Goal: Task Accomplishment & Management: Manage account settings

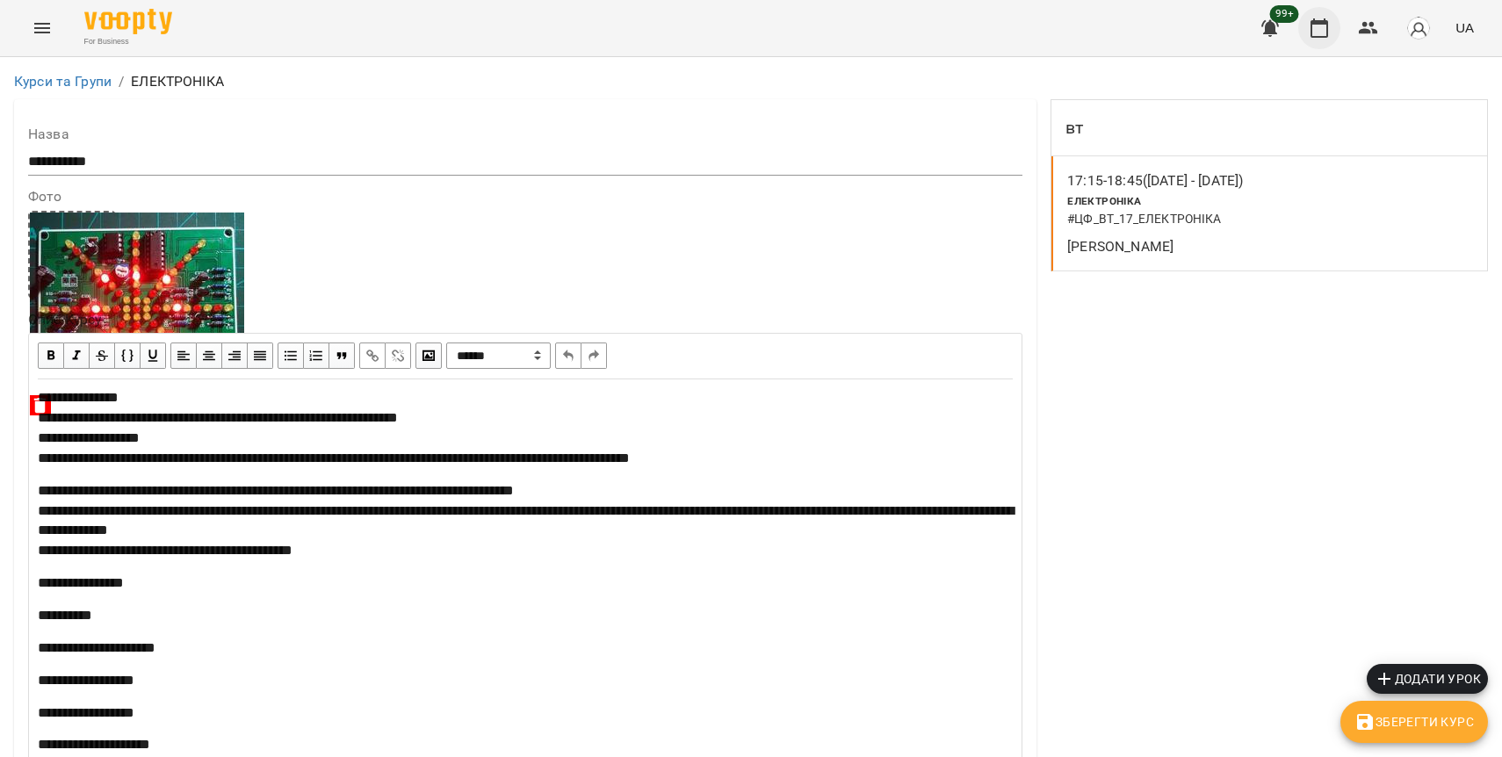
click at [1319, 33] on icon "button" at bounding box center [1319, 28] width 21 height 21
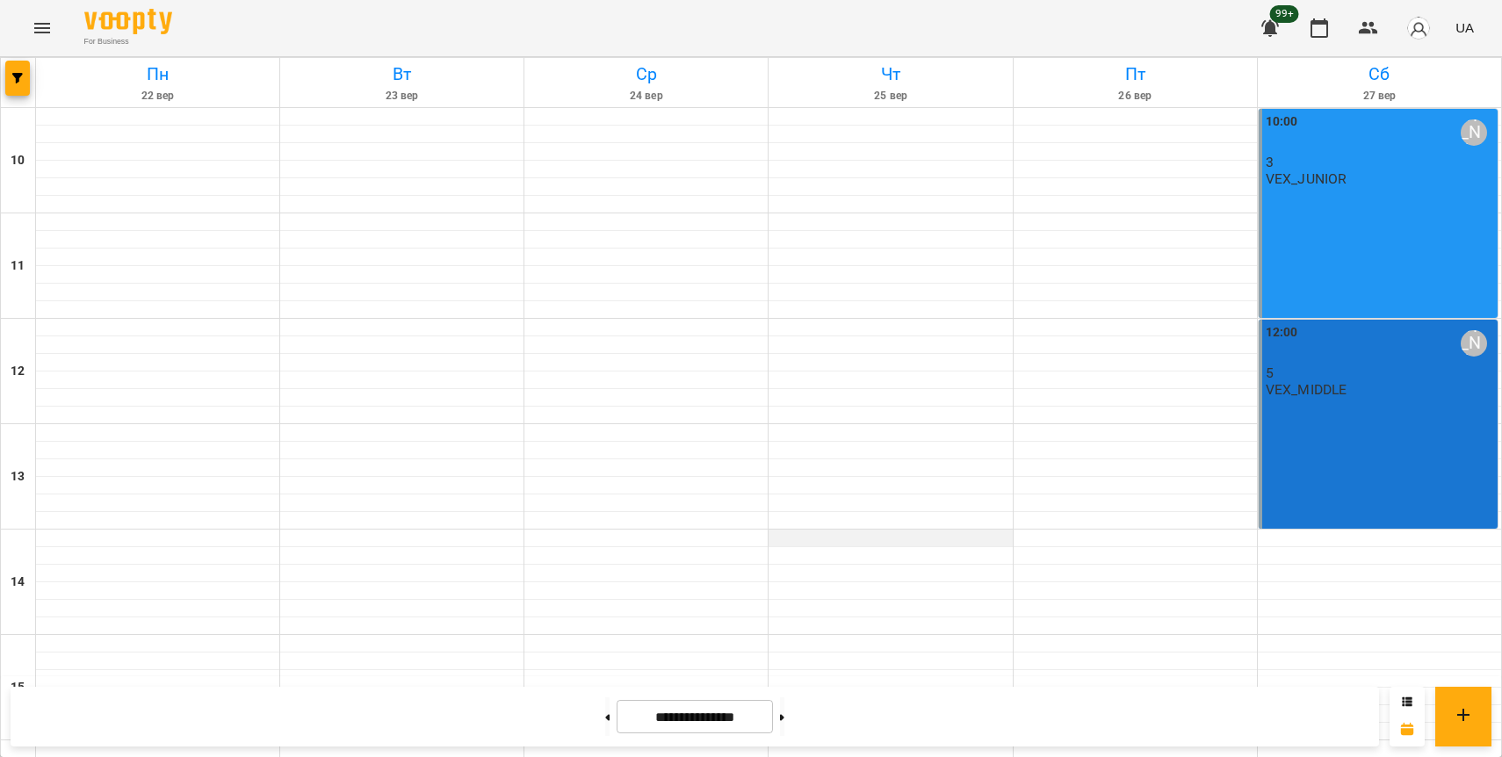
scroll to position [484, 0]
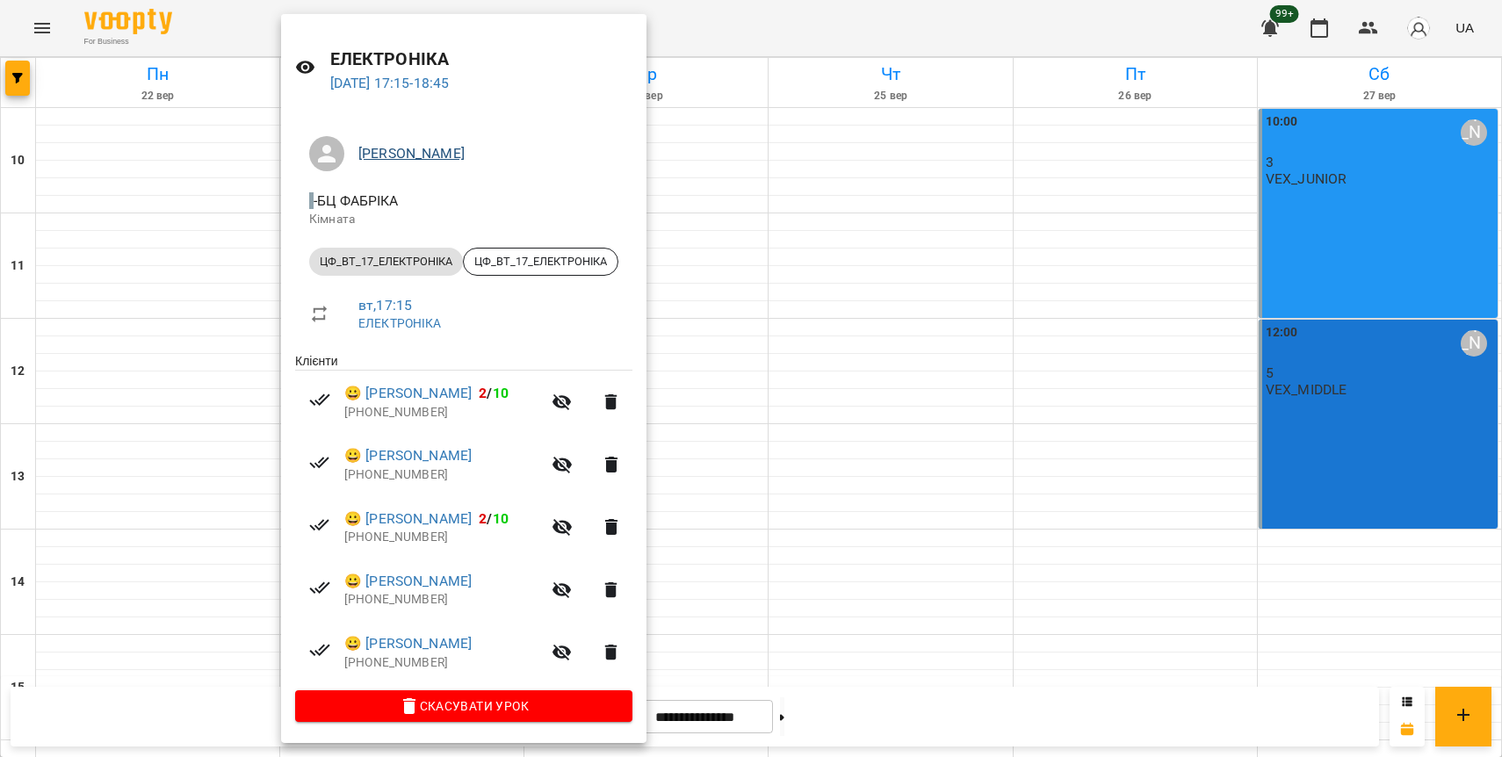
scroll to position [0, 0]
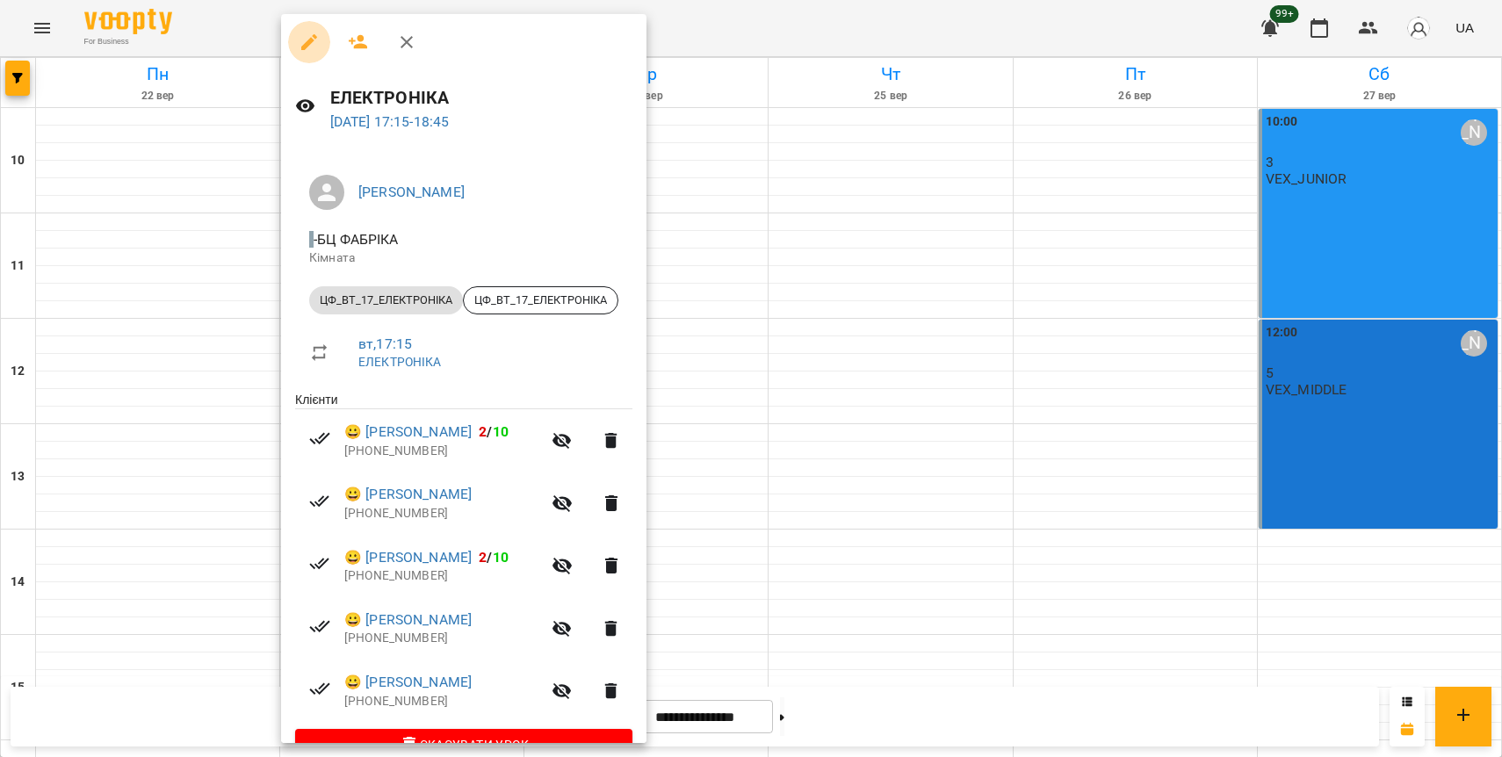
click at [308, 42] on icon "button" at bounding box center [309, 42] width 16 height 16
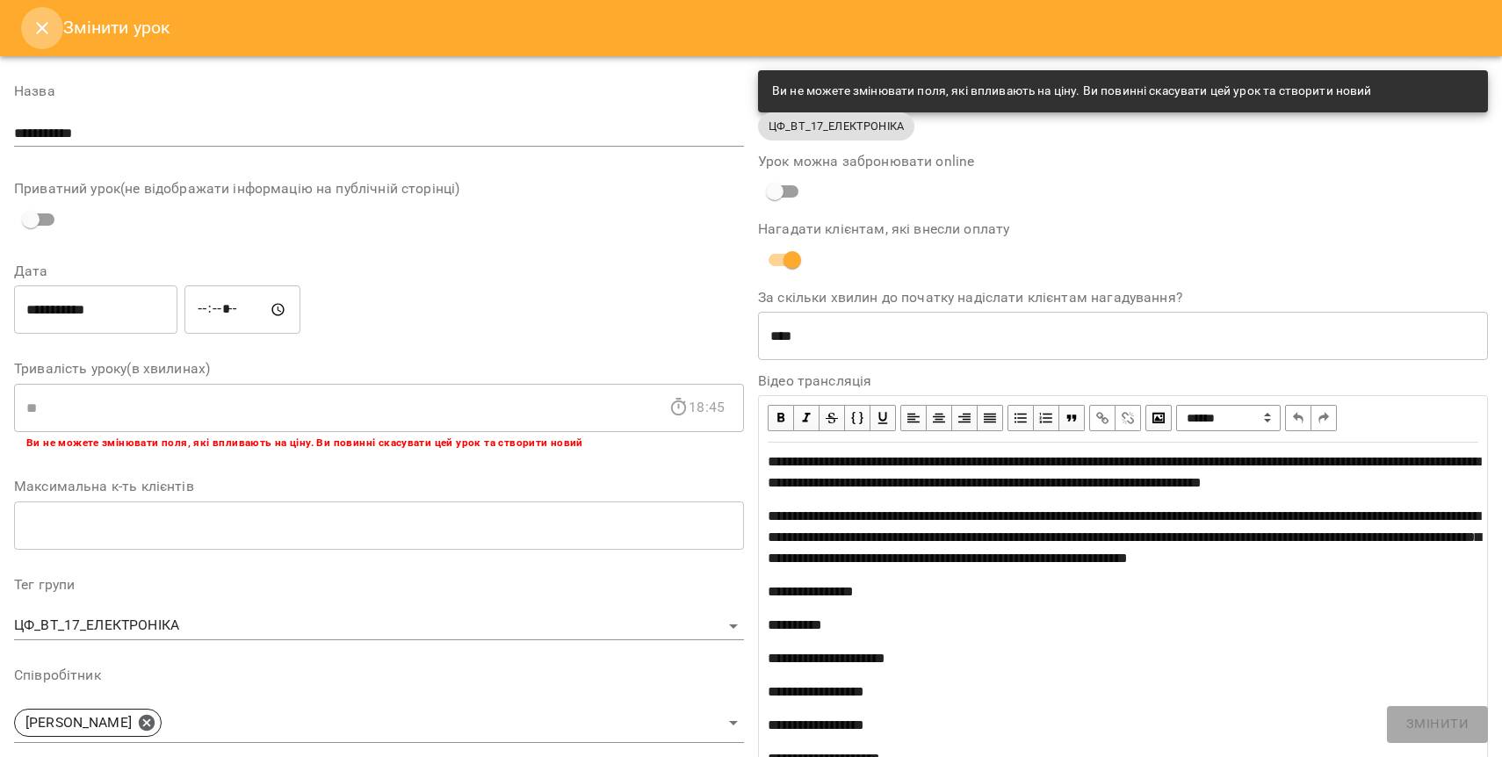
click at [47, 34] on icon "Close" at bounding box center [42, 28] width 21 height 21
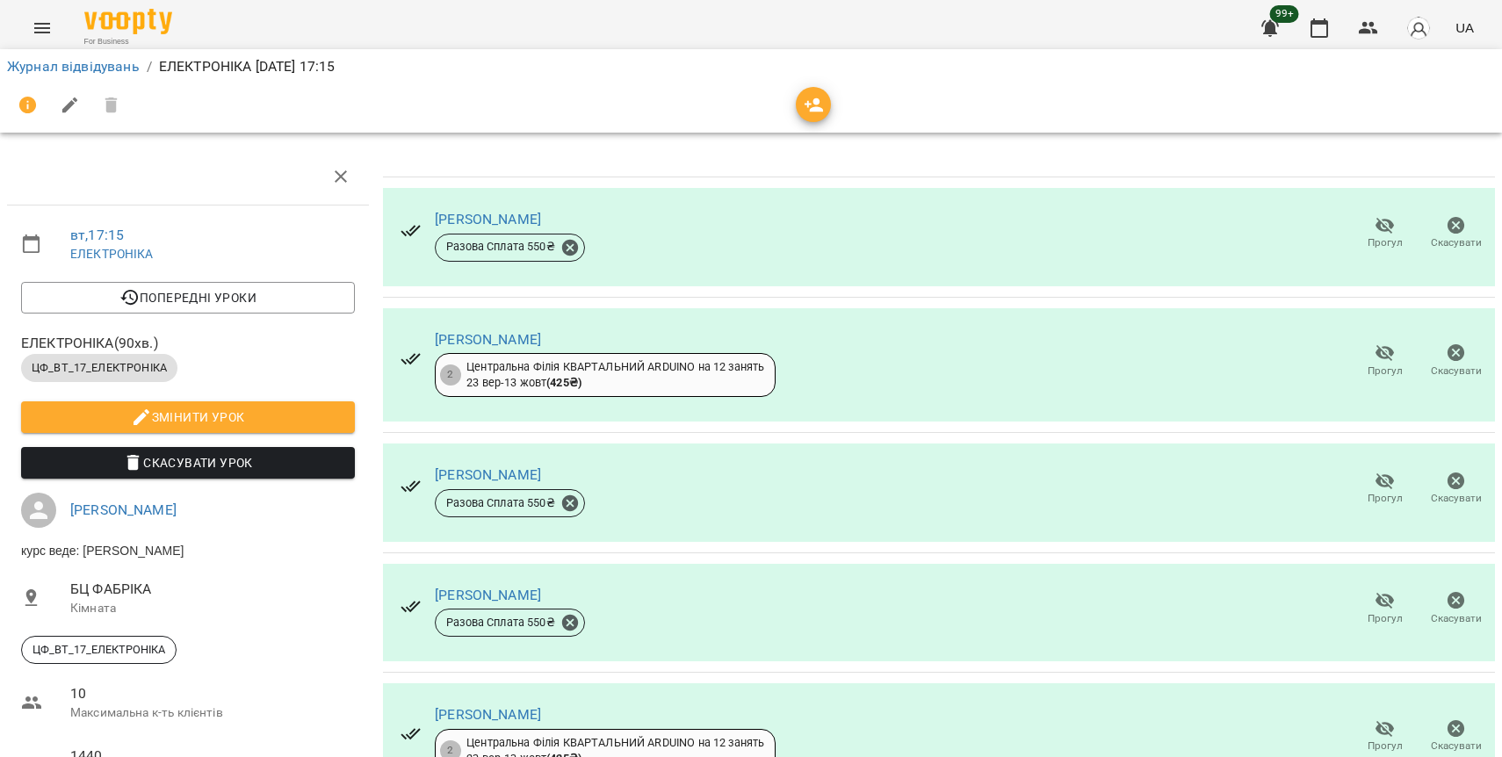
scroll to position [233, 0]
click at [1390, 593] on icon "button" at bounding box center [1385, 601] width 19 height 17
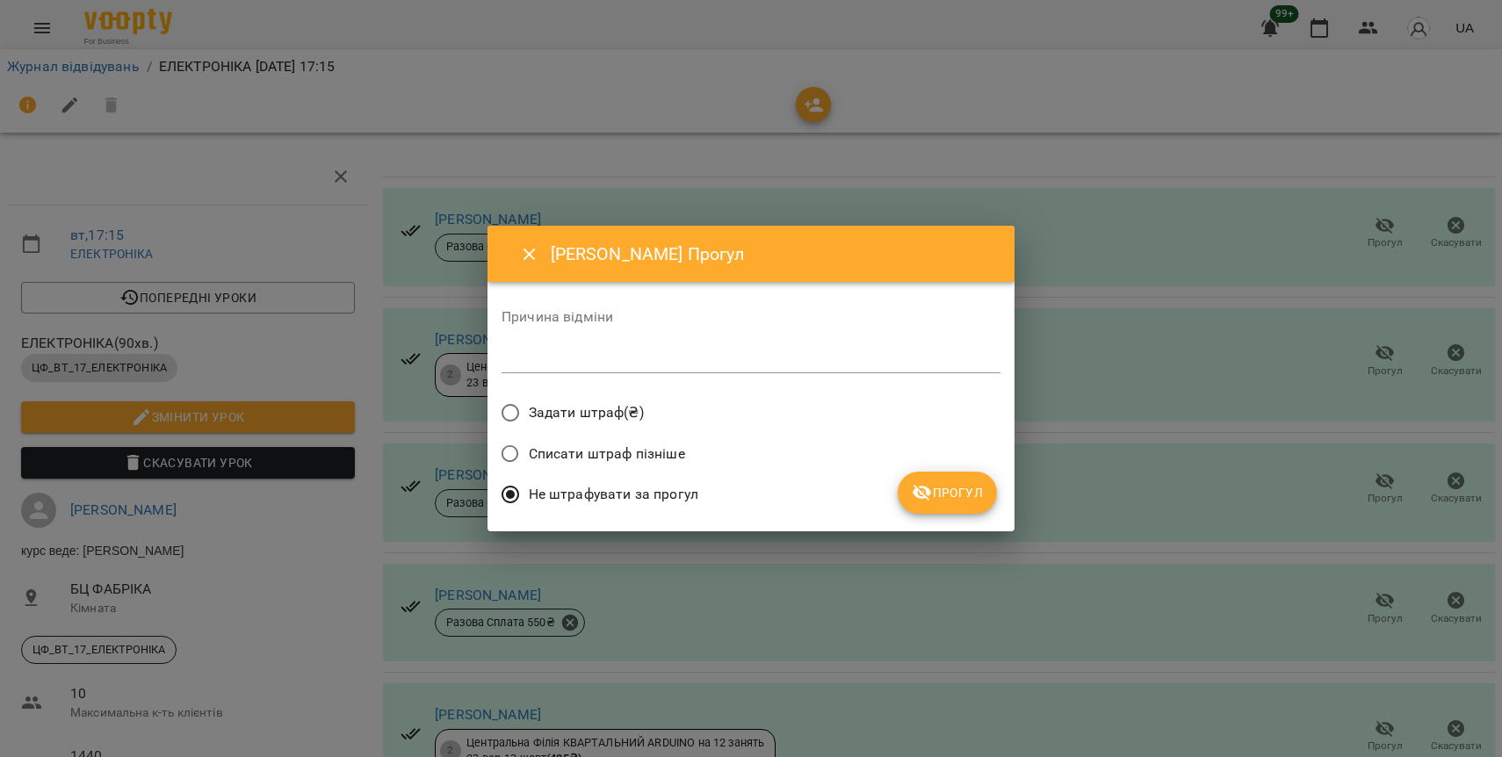
click at [639, 359] on textarea at bounding box center [751, 358] width 499 height 17
click at [524, 252] on icon "Close" at bounding box center [529, 254] width 21 height 21
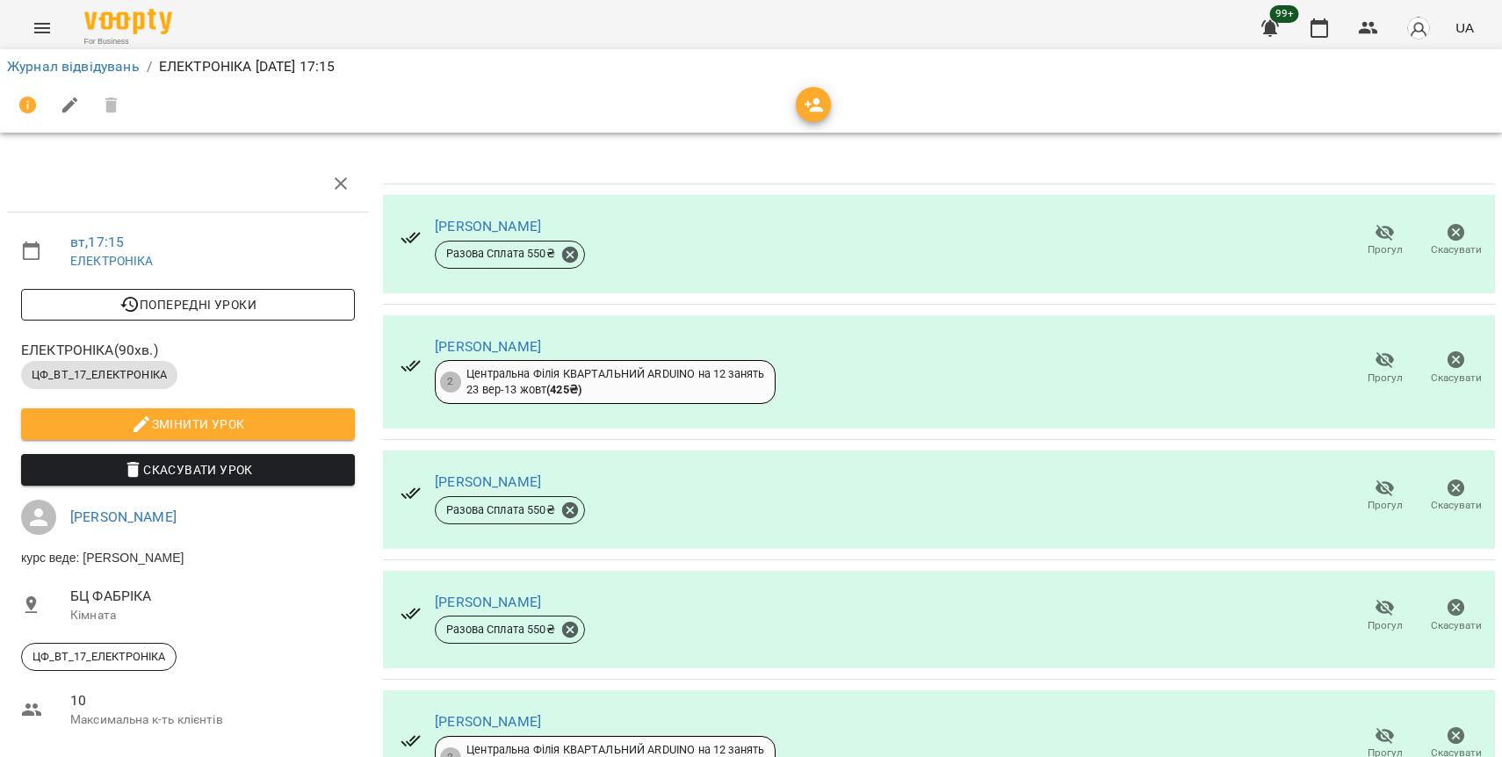
scroll to position [9, 0]
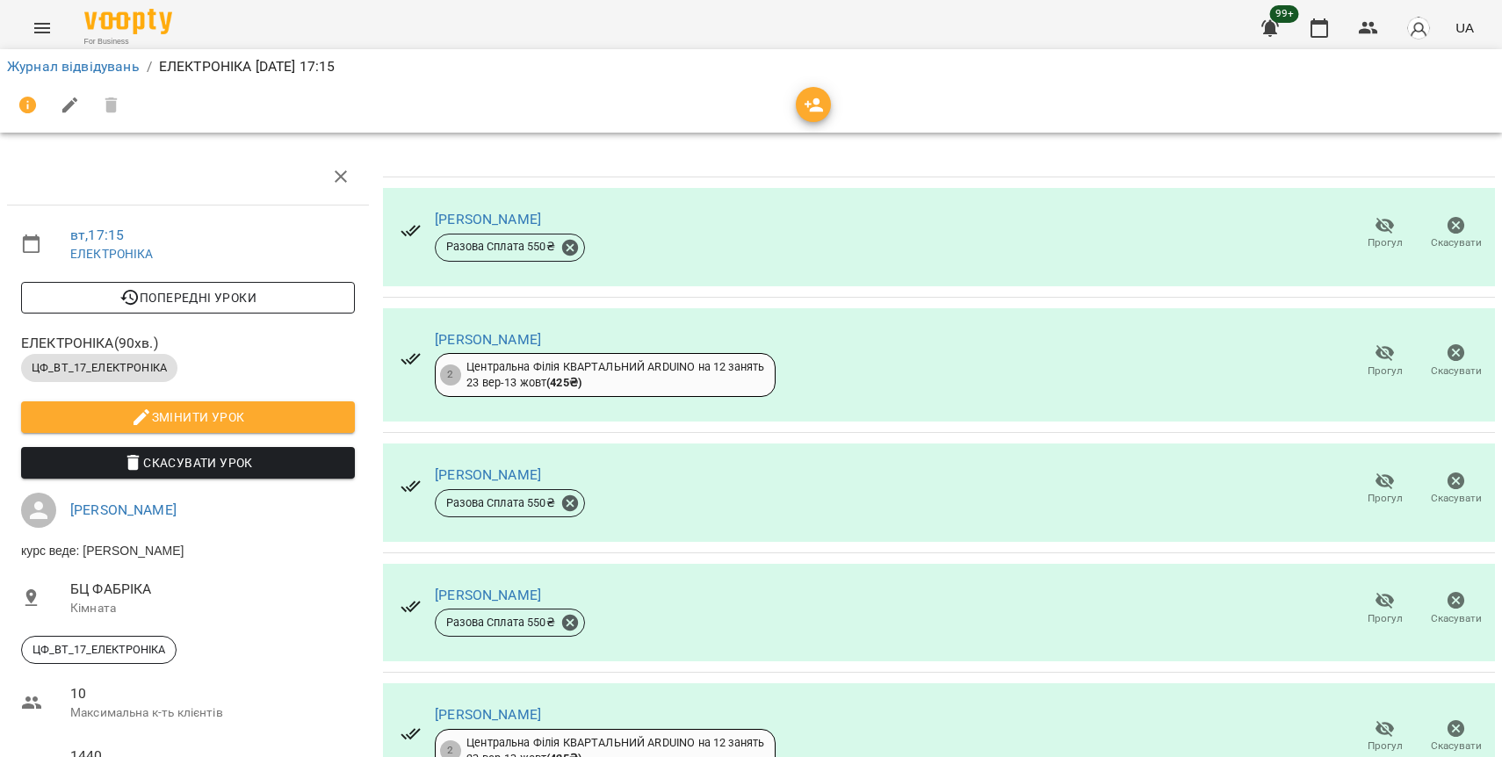
click at [222, 304] on span "Попередні уроки" at bounding box center [188, 297] width 306 height 21
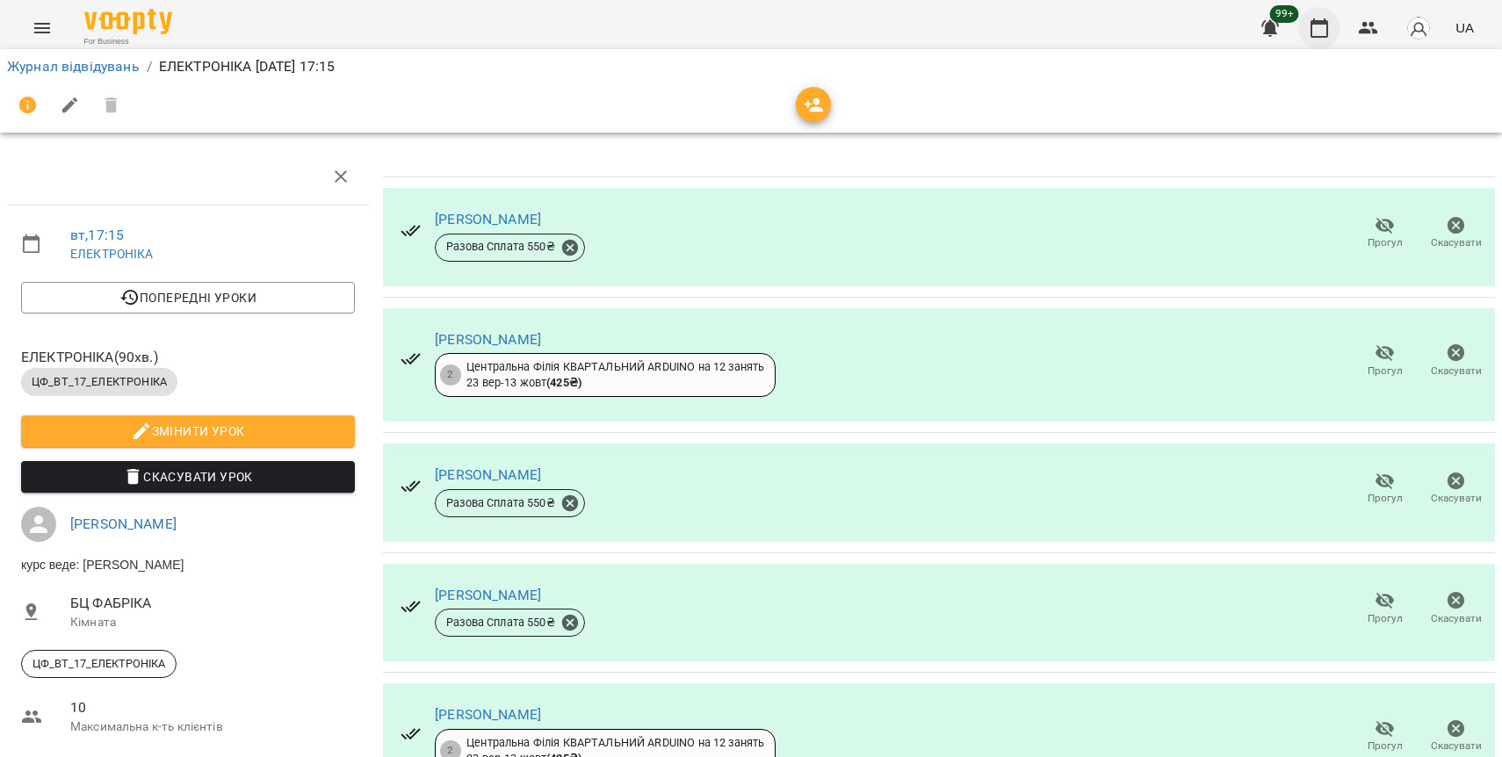
click at [1326, 25] on icon "button" at bounding box center [1320, 27] width 18 height 19
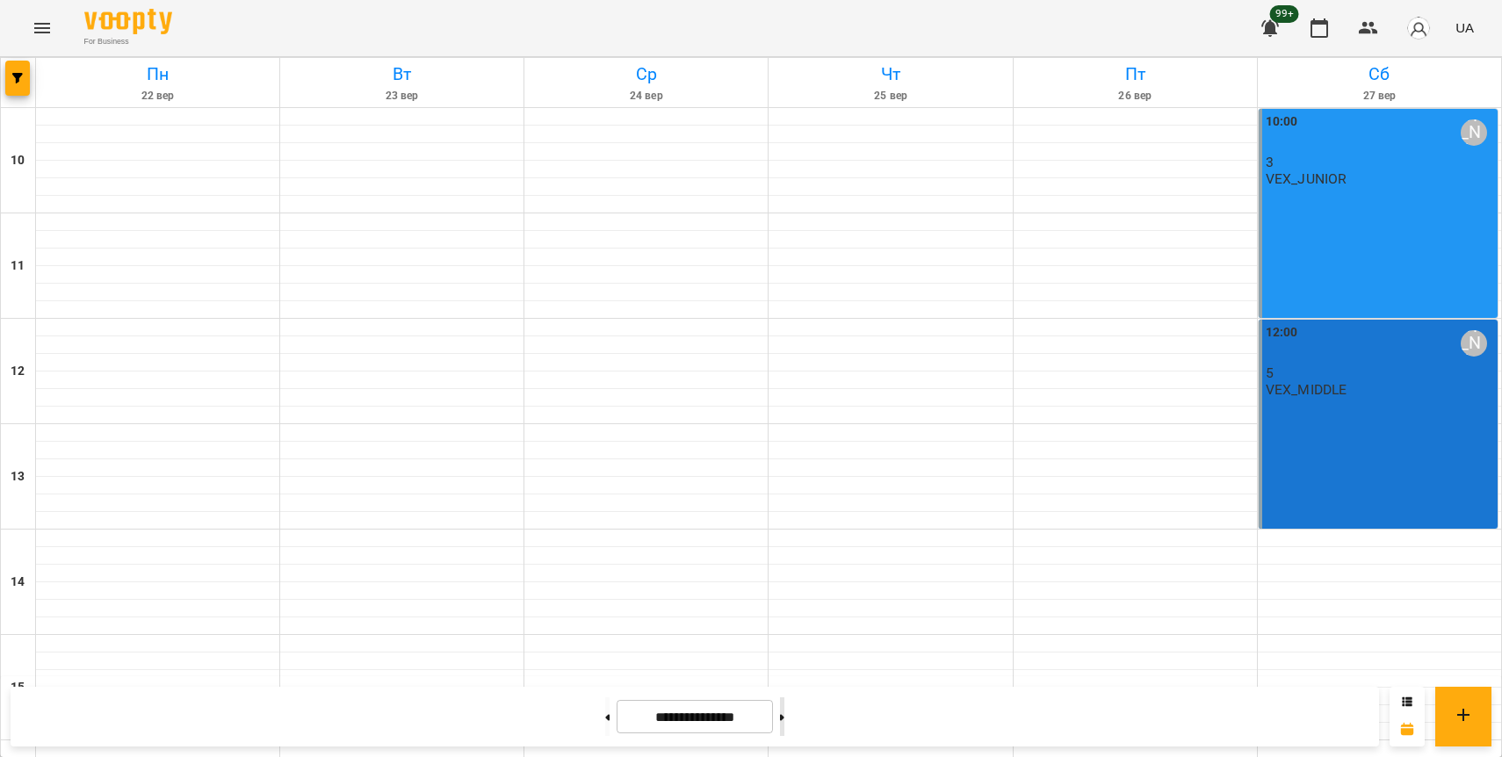
click at [784, 717] on button at bounding box center [782, 716] width 4 height 39
type input "**********"
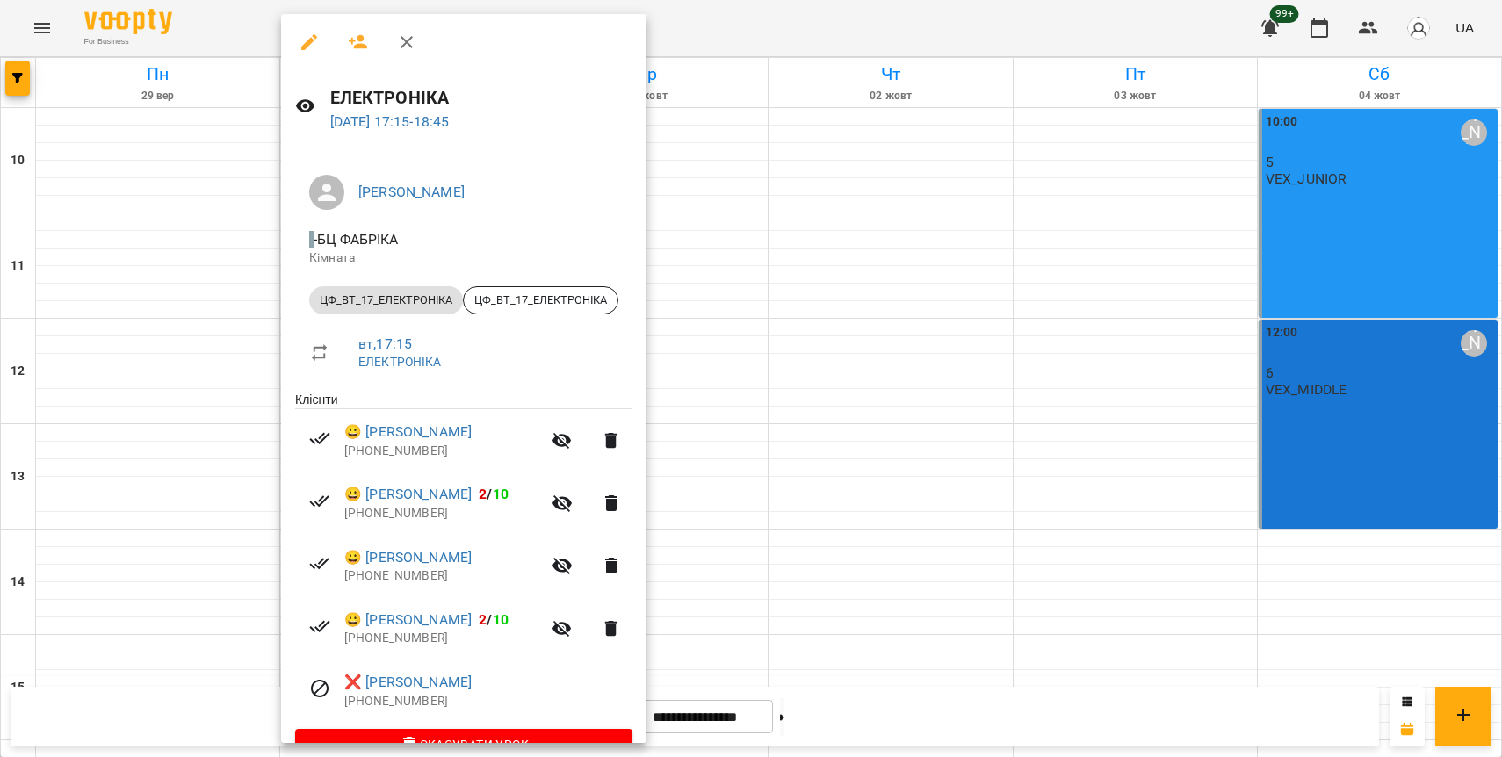
click at [307, 40] on icon "button" at bounding box center [309, 42] width 21 height 21
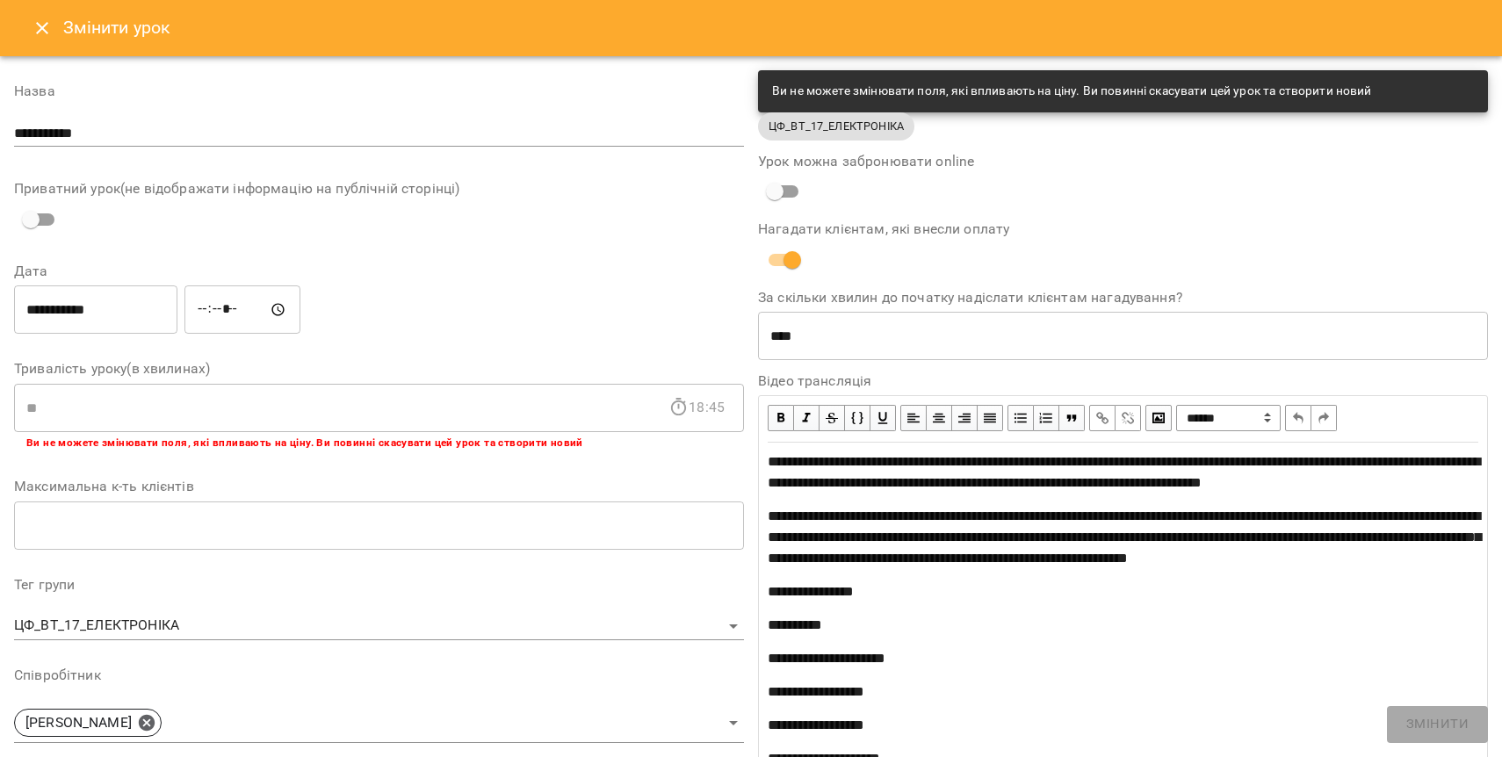
click at [43, 26] on icon "Close" at bounding box center [42, 28] width 12 height 12
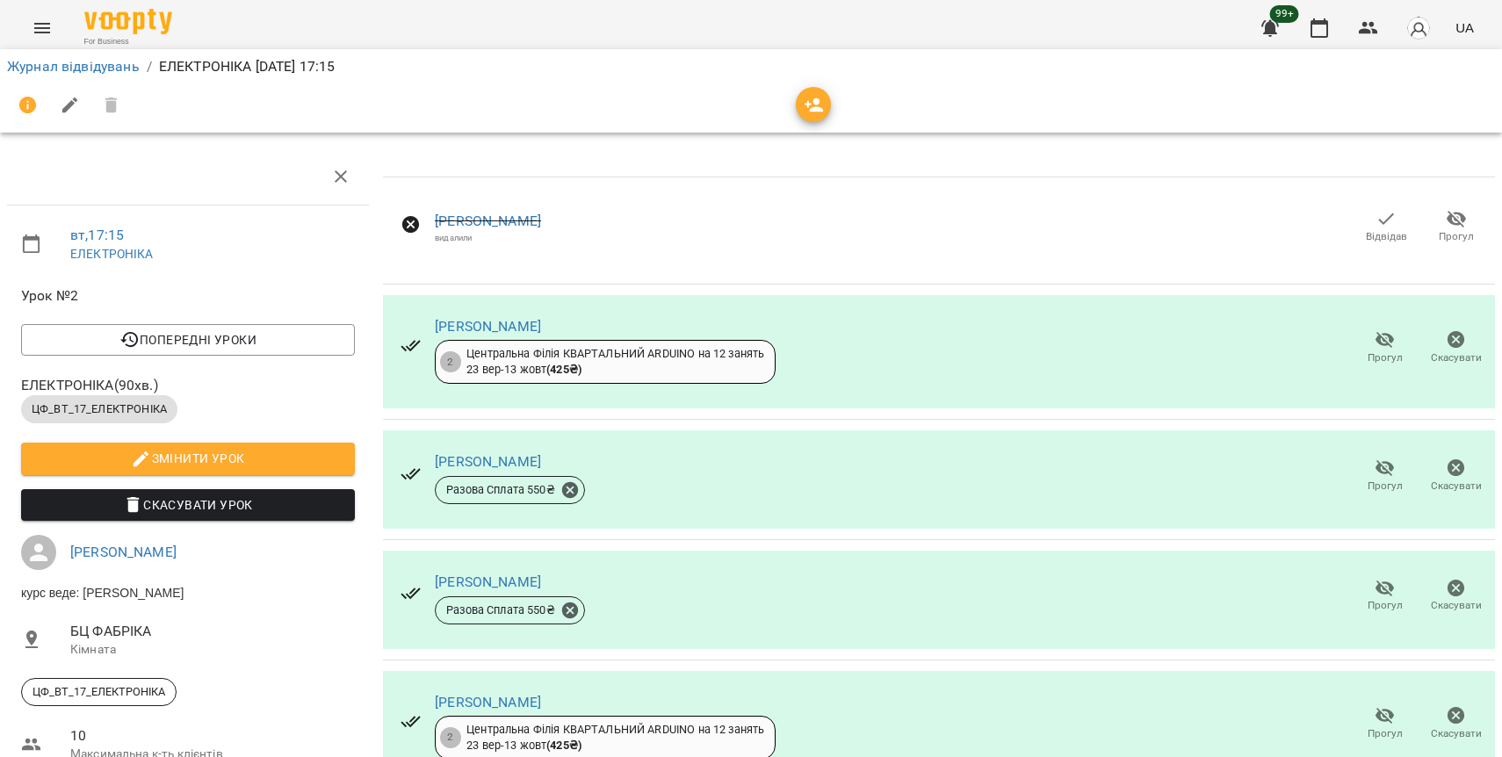
scroll to position [329, 0]
click at [1389, 598] on span "Прогул" at bounding box center [1385, 605] width 35 height 15
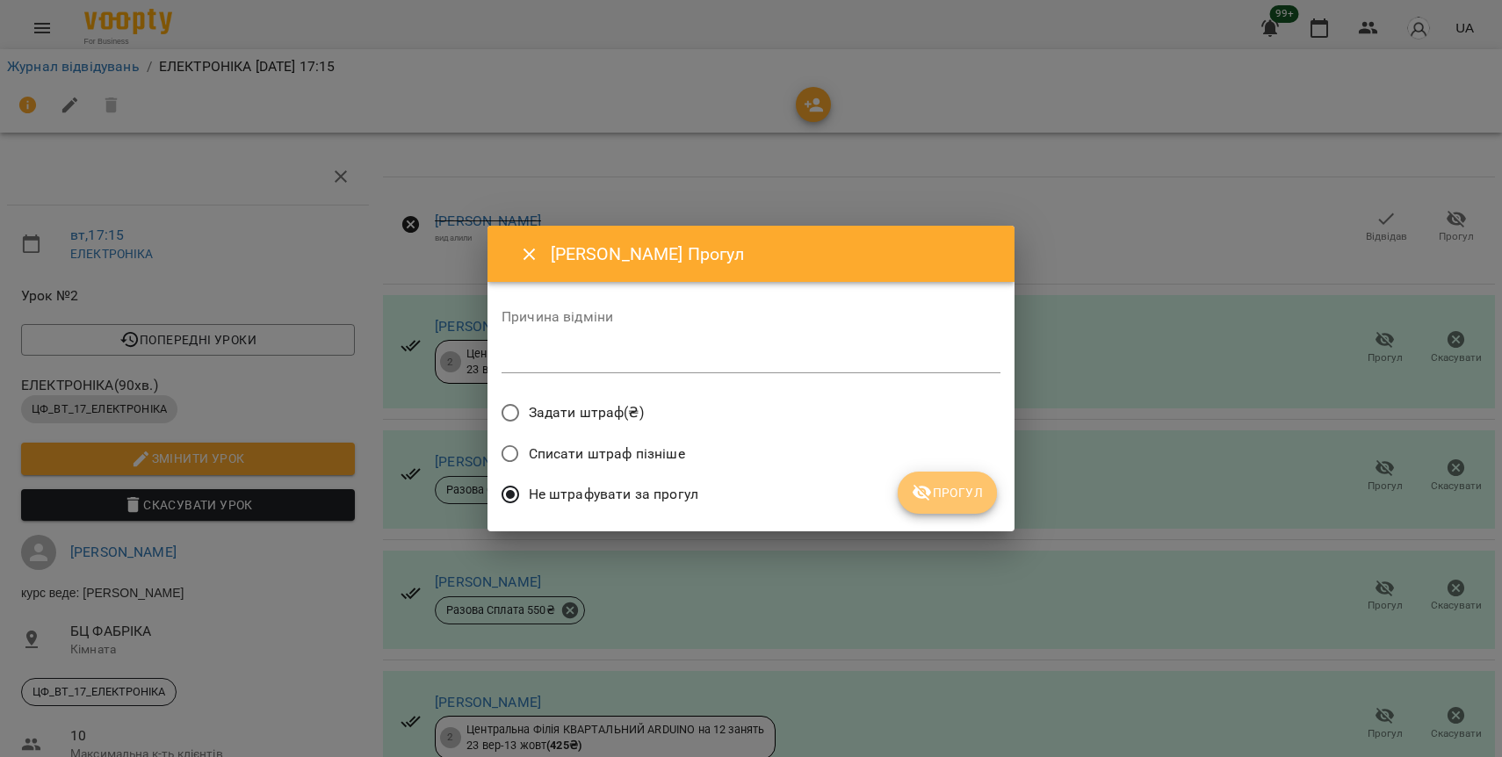
click at [939, 502] on button "Прогул" at bounding box center [947, 493] width 99 height 42
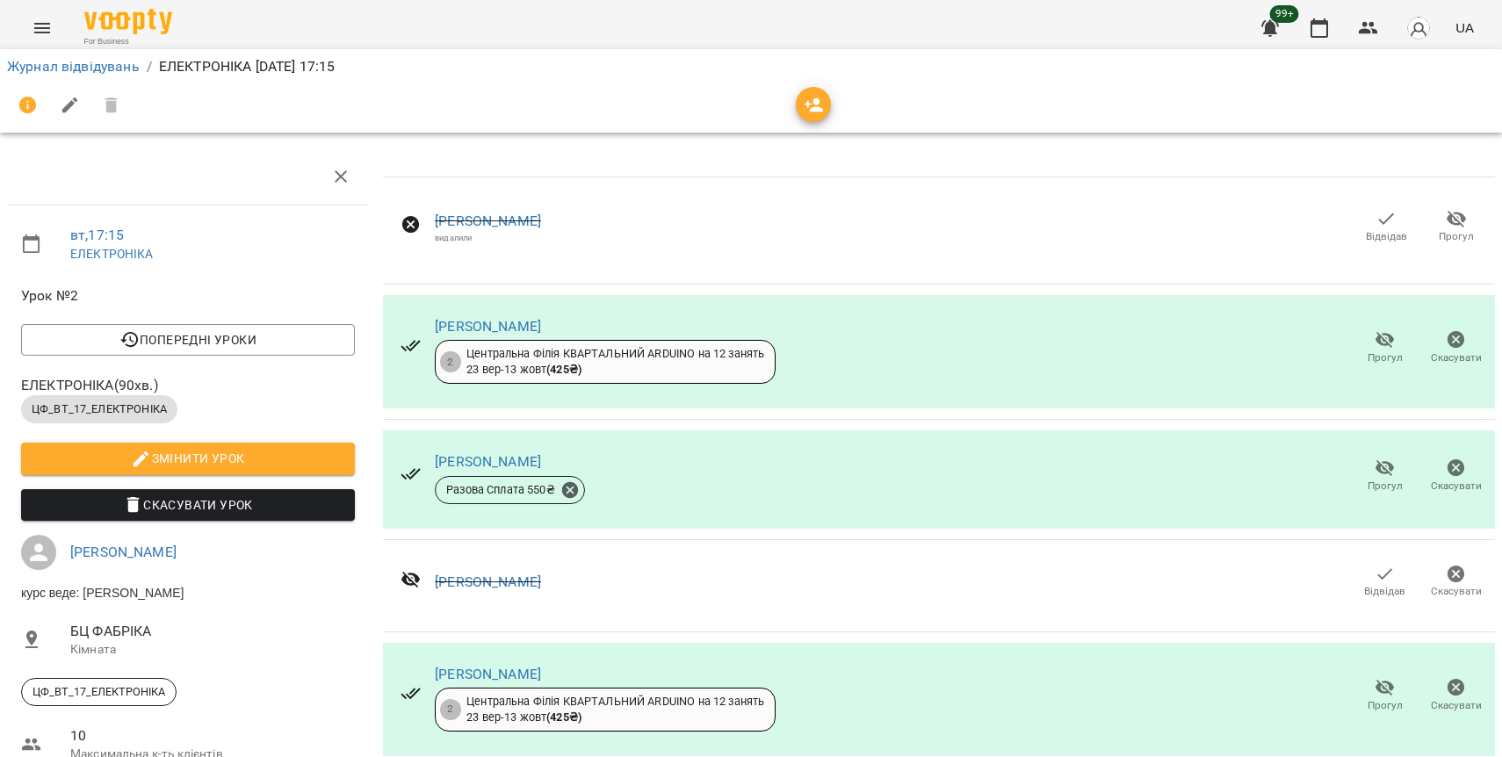
scroll to position [0, 0]
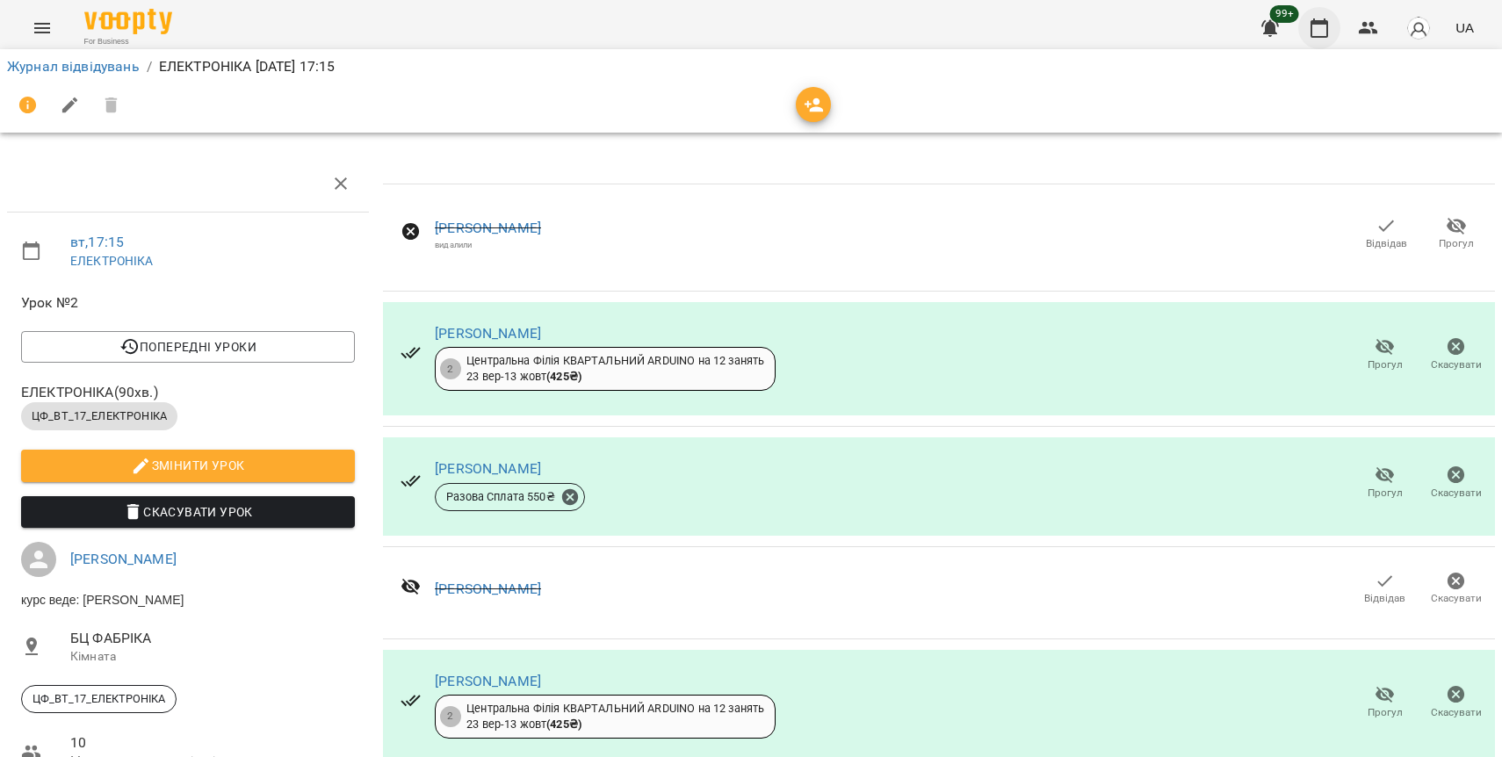
click at [1323, 35] on icon "button" at bounding box center [1319, 28] width 21 height 21
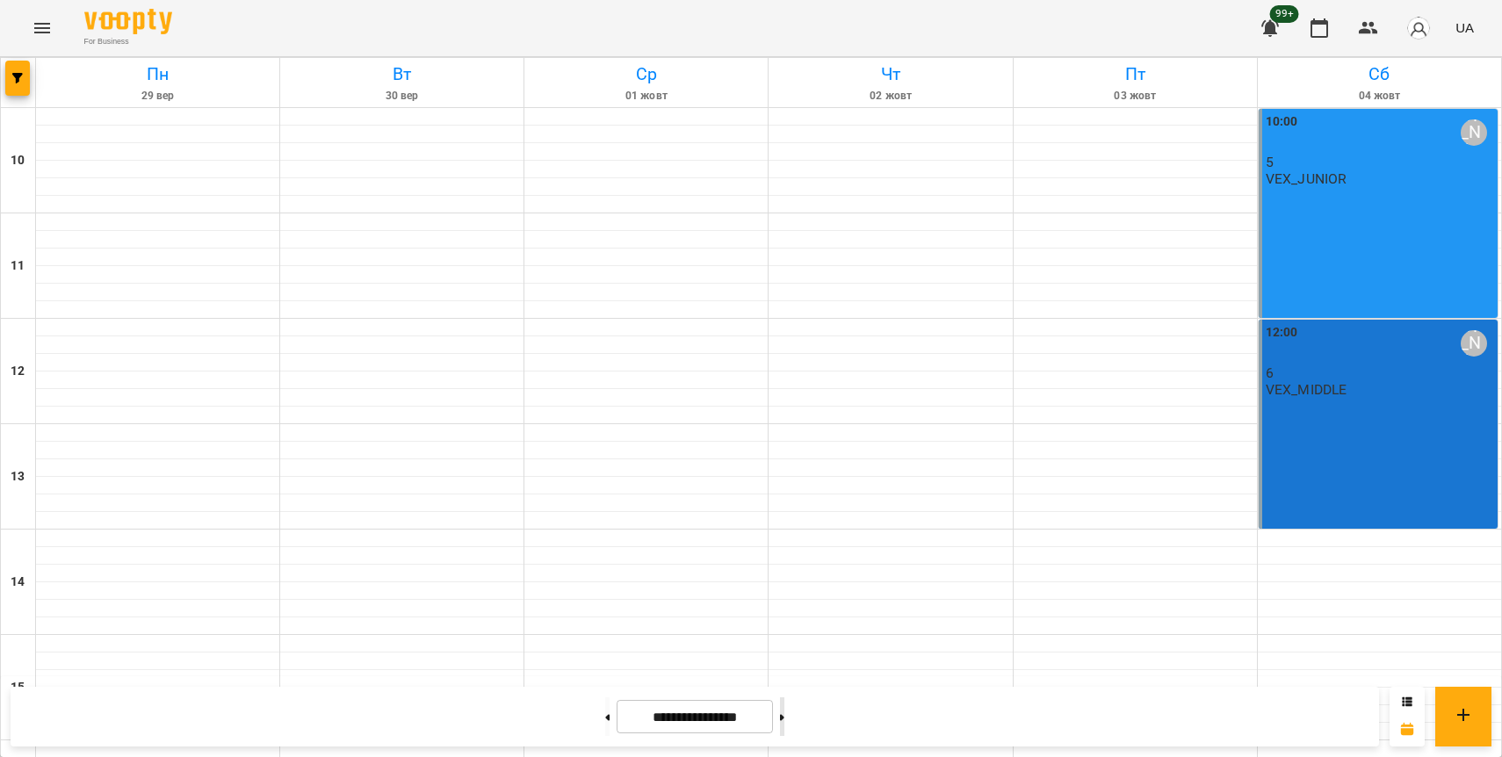
click at [784, 713] on button at bounding box center [782, 716] width 4 height 39
type input "**********"
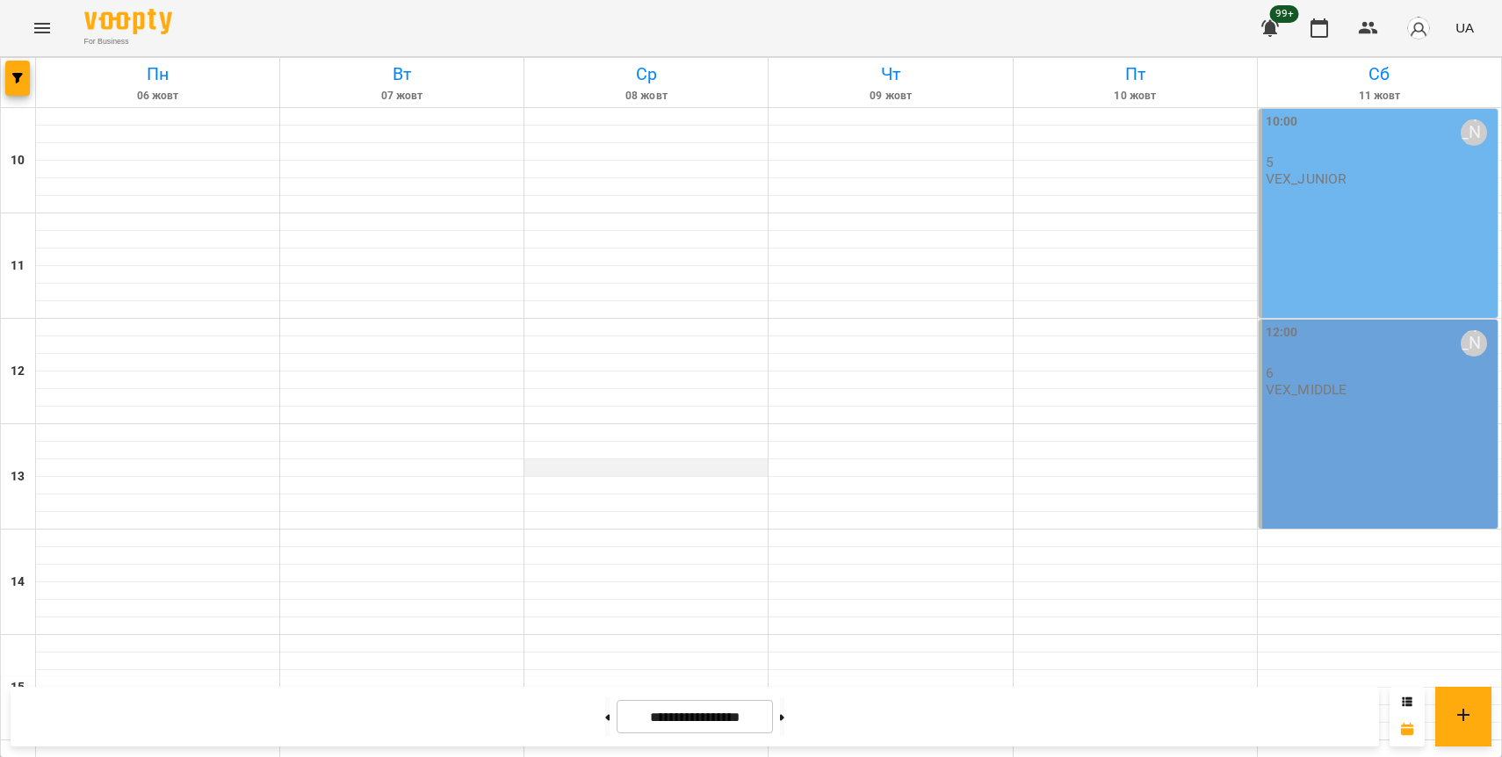
scroll to position [484, 0]
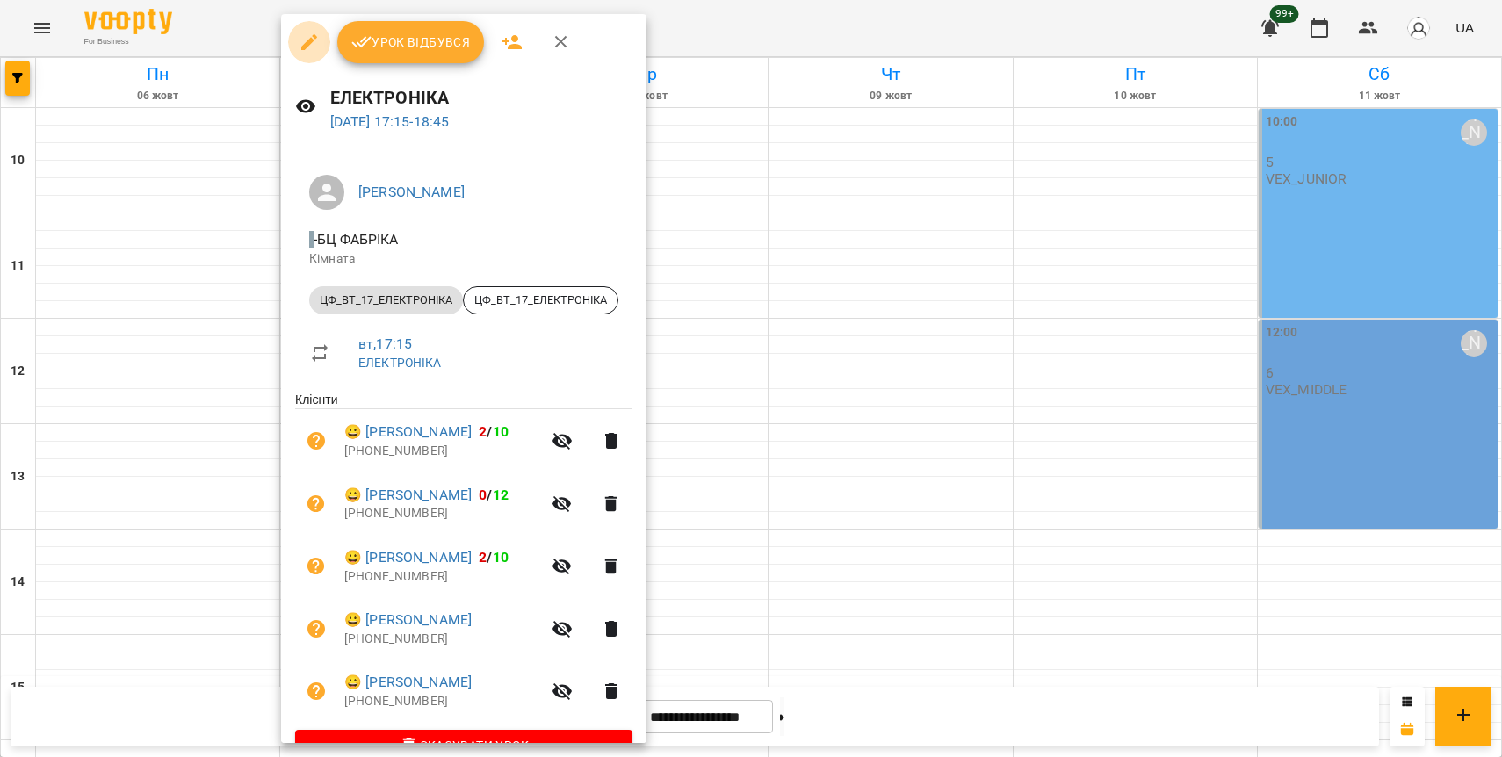
click at [305, 44] on icon "button" at bounding box center [309, 42] width 16 height 16
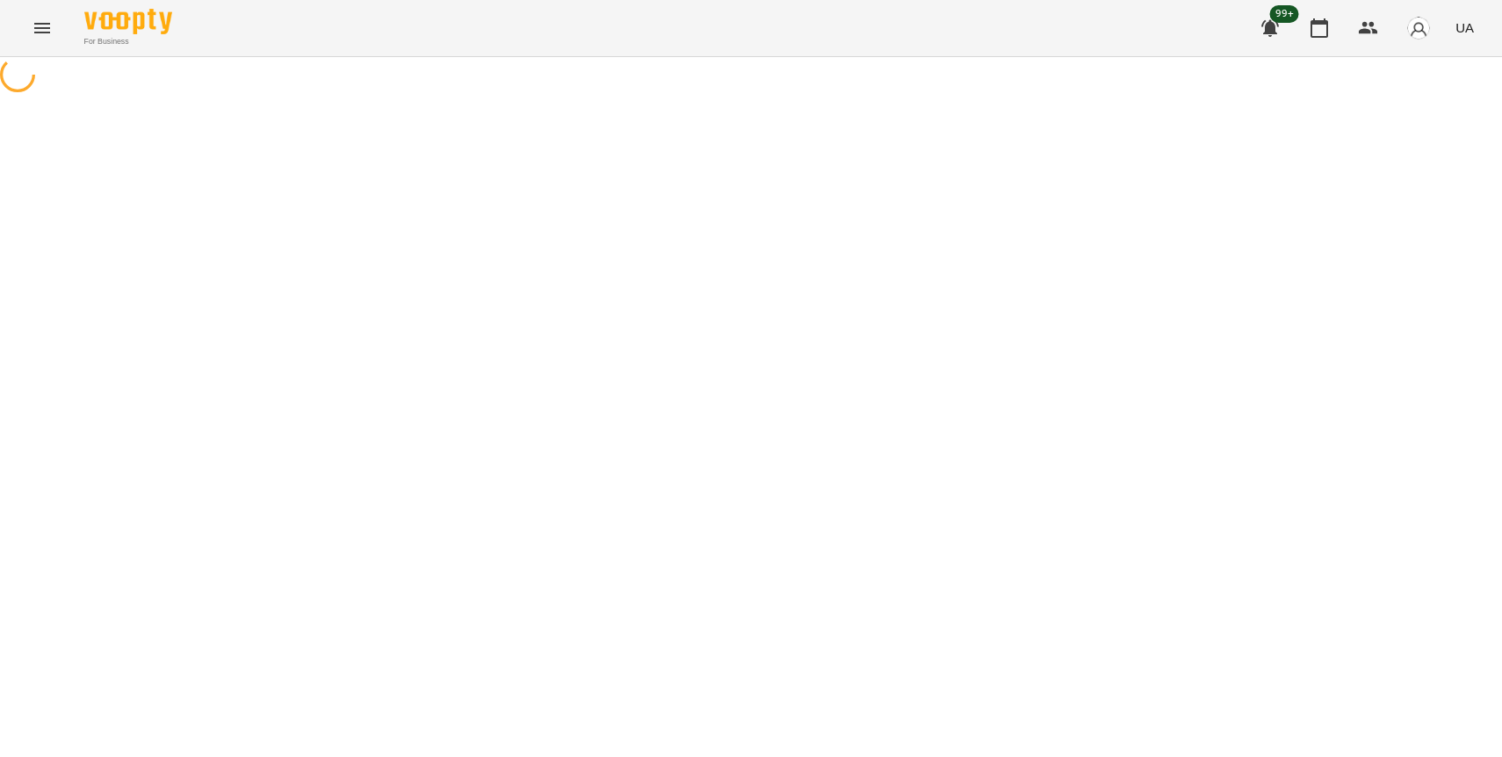
select select "**********"
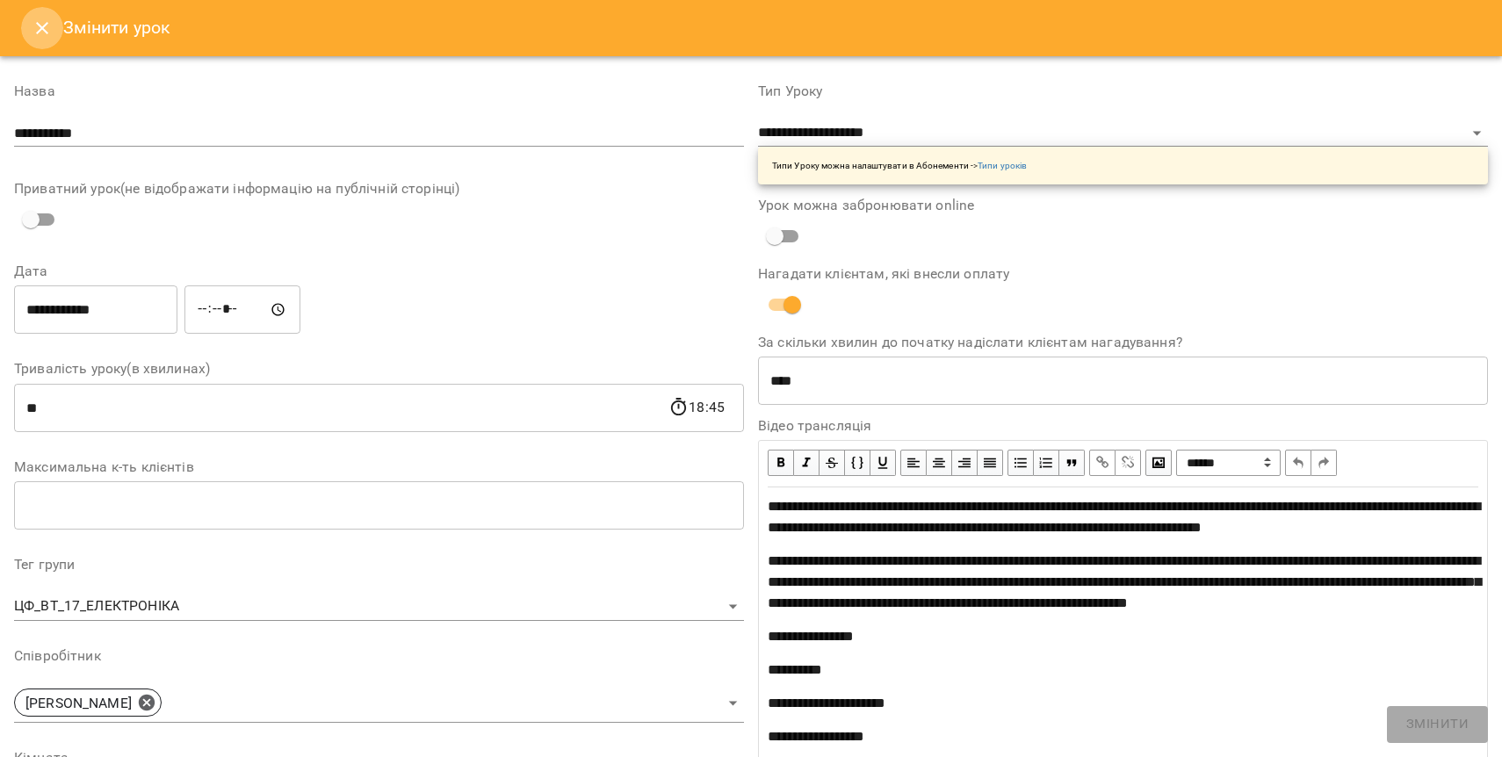
click at [40, 31] on icon "Close" at bounding box center [42, 28] width 21 height 21
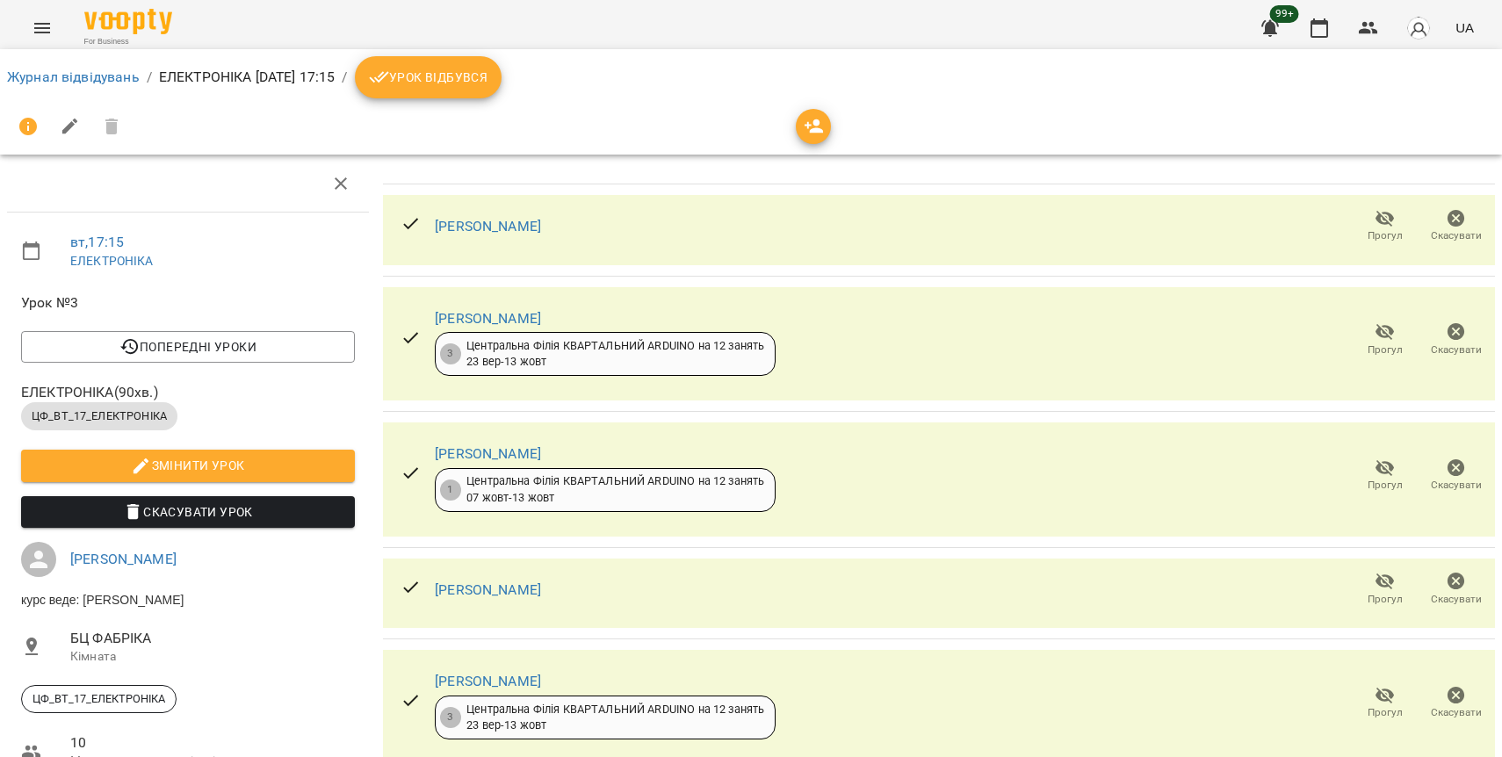
click at [1456, 222] on icon "button" at bounding box center [1457, 219] width 18 height 18
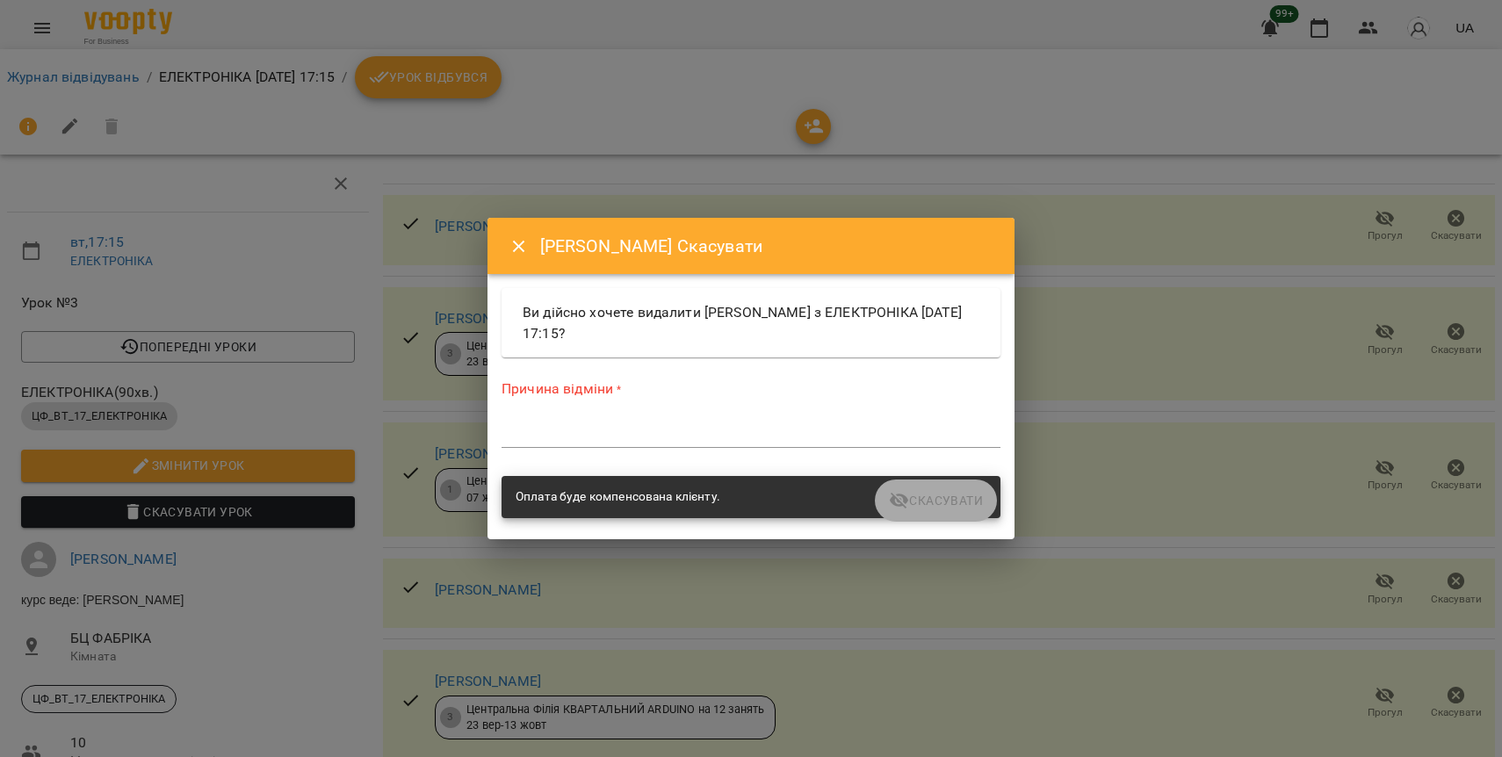
click at [679, 423] on div "*" at bounding box center [751, 434] width 499 height 28
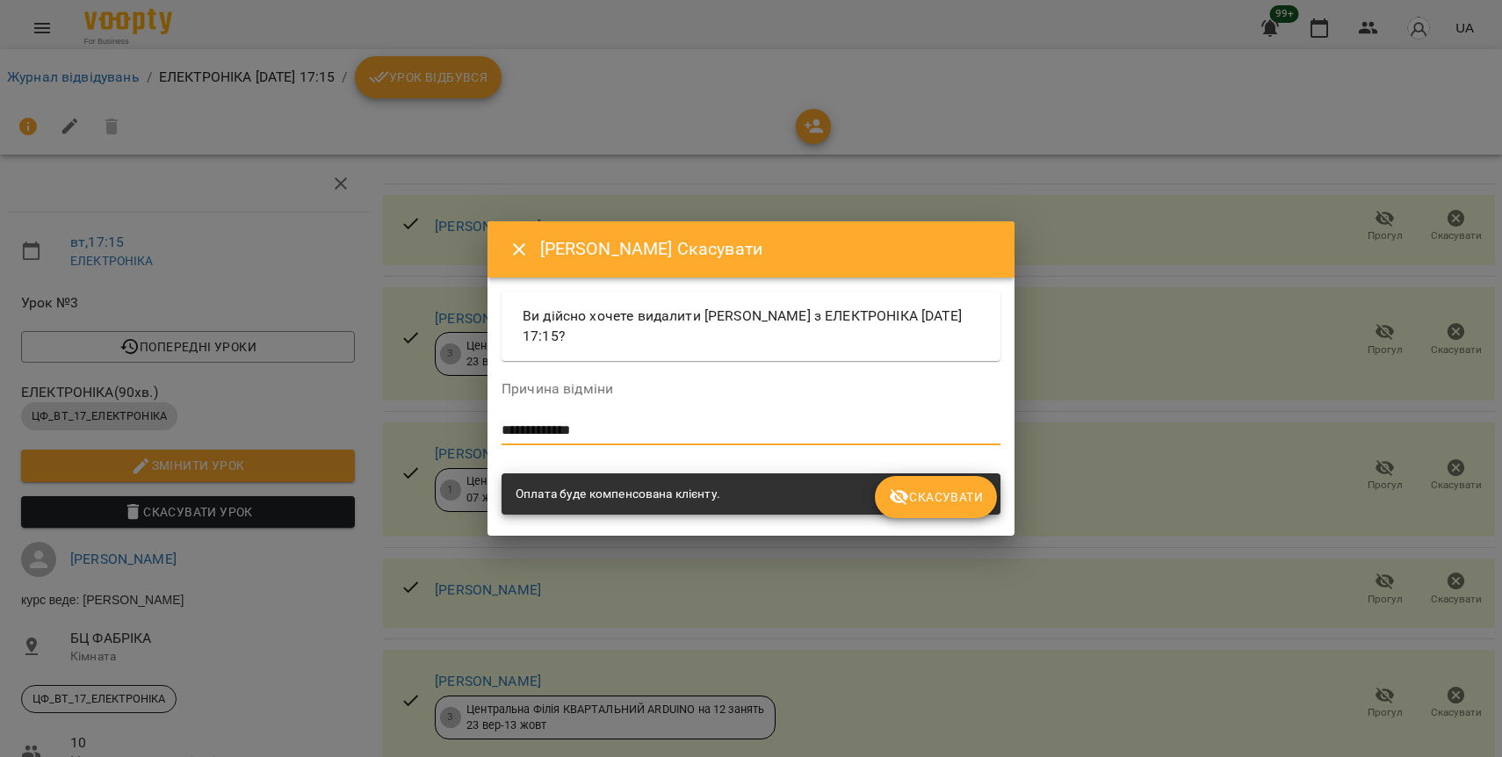
type textarea "**********"
click at [959, 499] on span "Скасувати" at bounding box center [936, 497] width 94 height 21
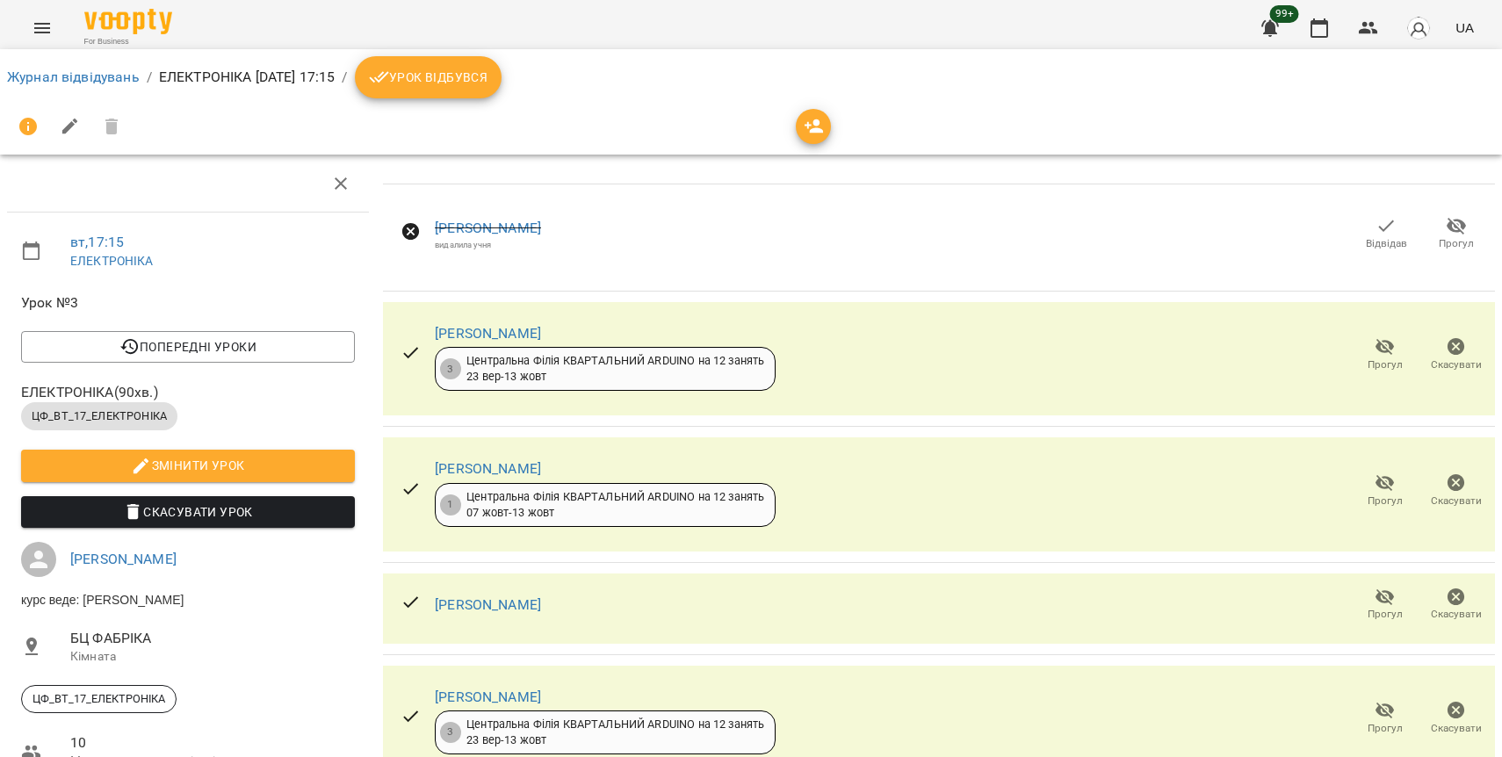
click at [407, 361] on icon at bounding box center [411, 353] width 21 height 21
click at [408, 355] on icon at bounding box center [411, 353] width 21 height 21
click at [488, 80] on span "Урок відбувся" at bounding box center [428, 77] width 119 height 21
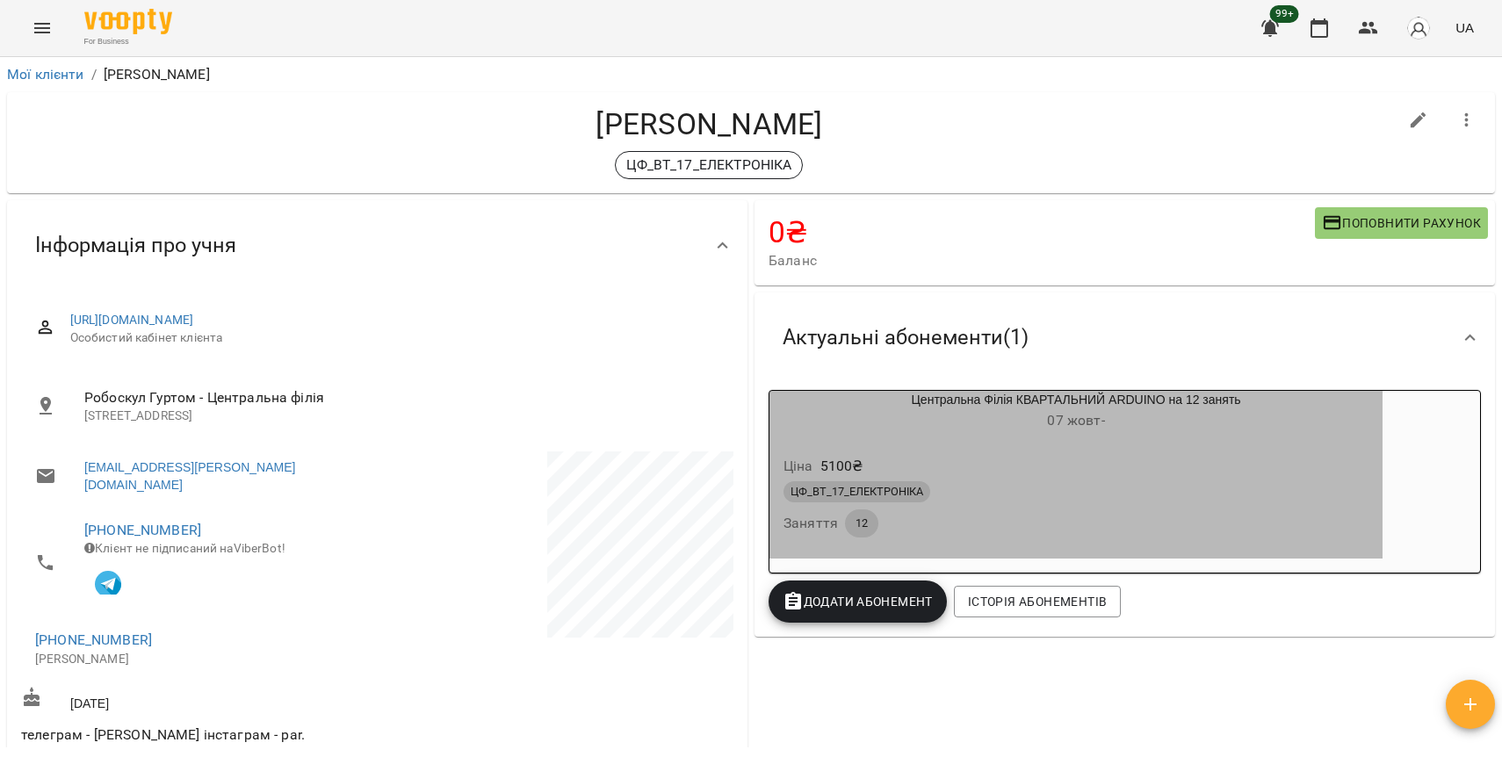
click at [938, 414] on h6 "07 жовт -" at bounding box center [1075, 420] width 613 height 25
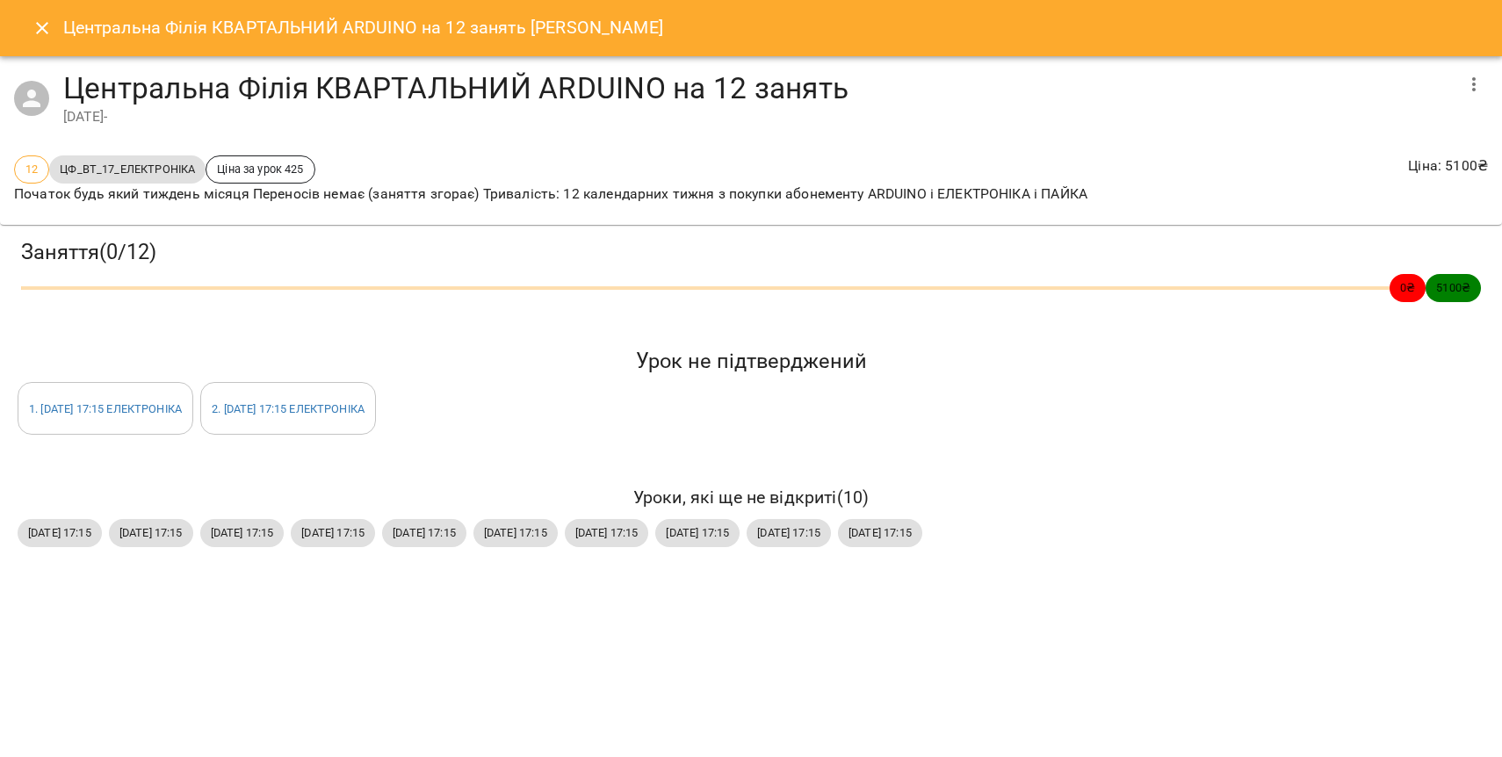
click at [47, 24] on icon "Close" at bounding box center [42, 28] width 21 height 21
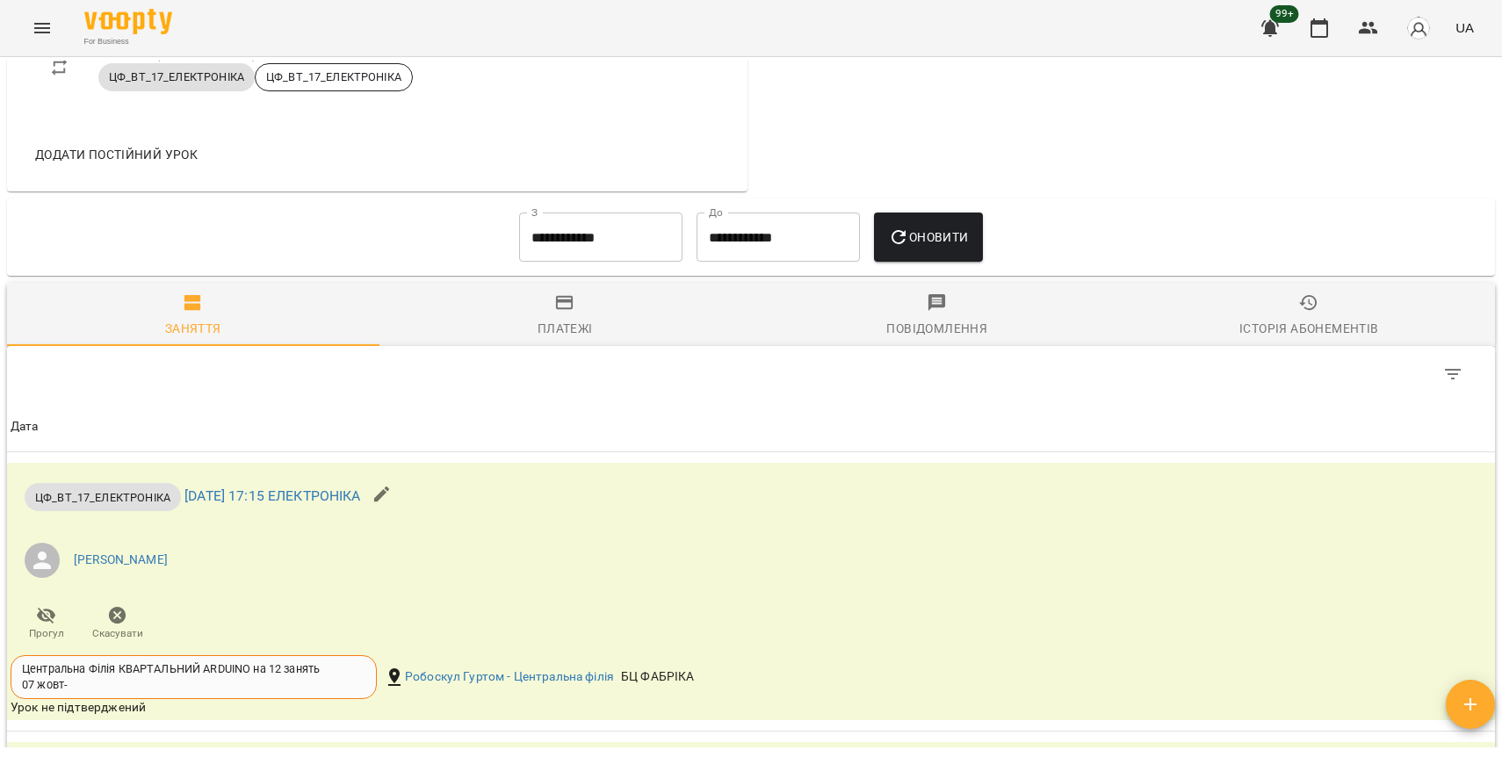
scroll to position [1113, 0]
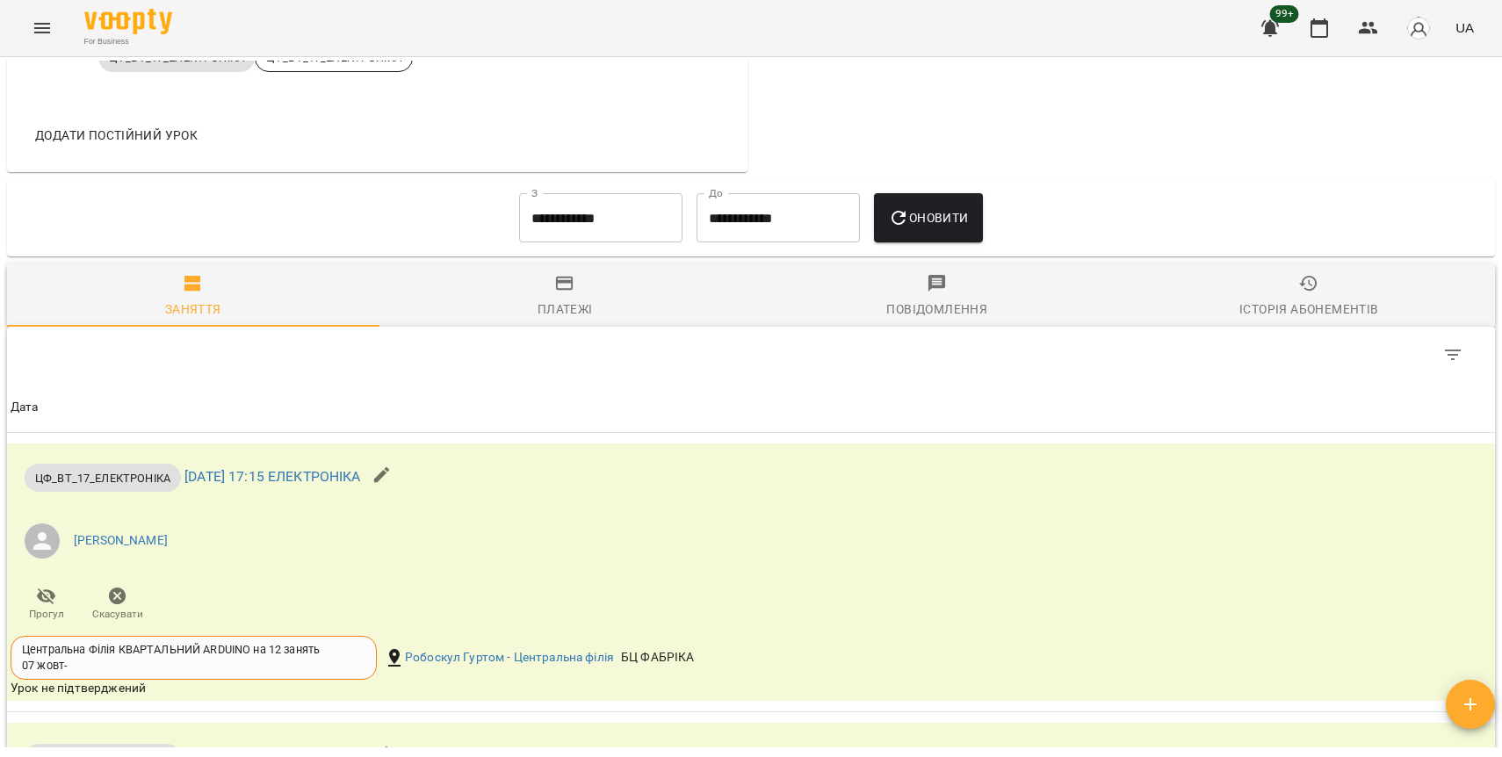
click at [564, 273] on span "Платежі" at bounding box center [565, 296] width 351 height 47
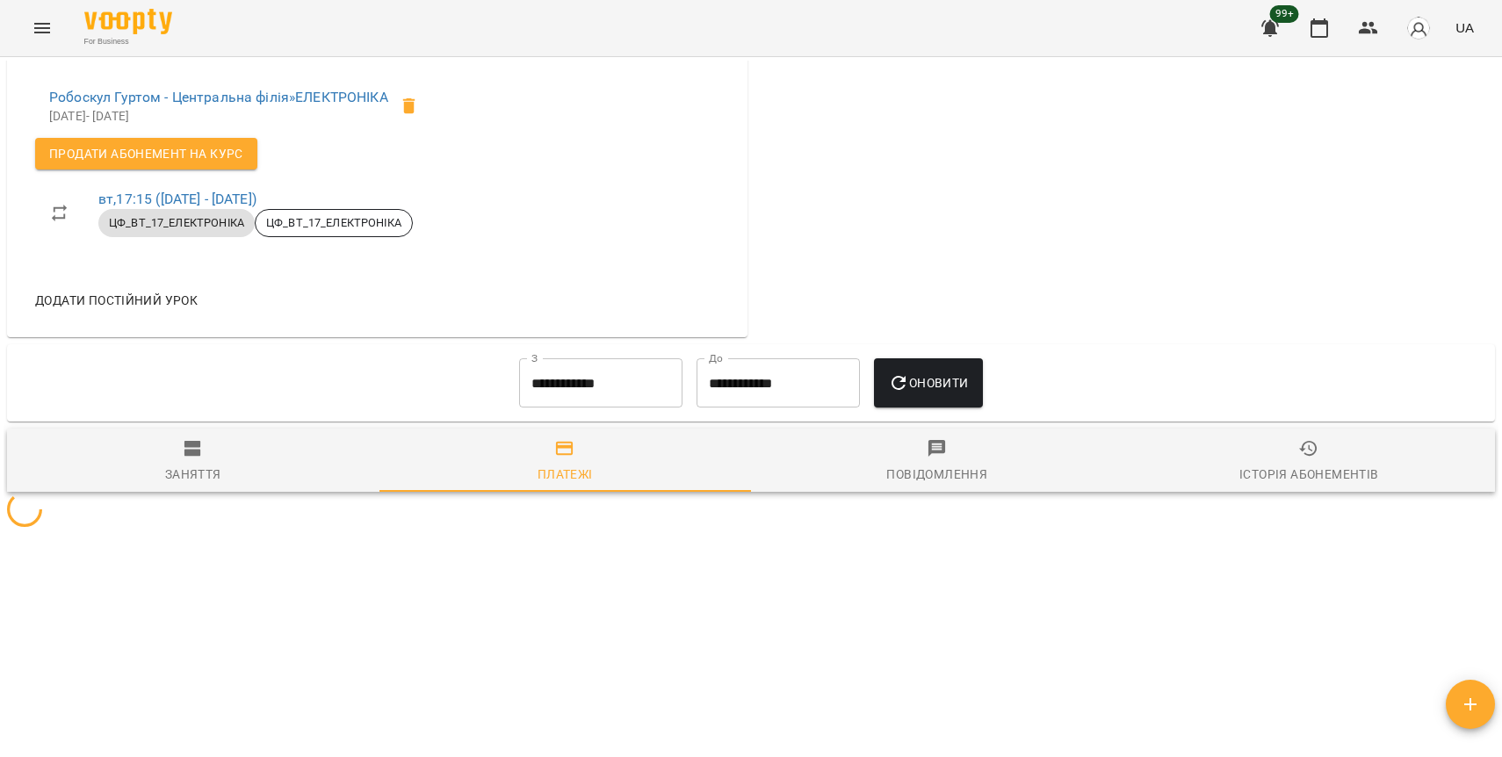
scroll to position [920, 0]
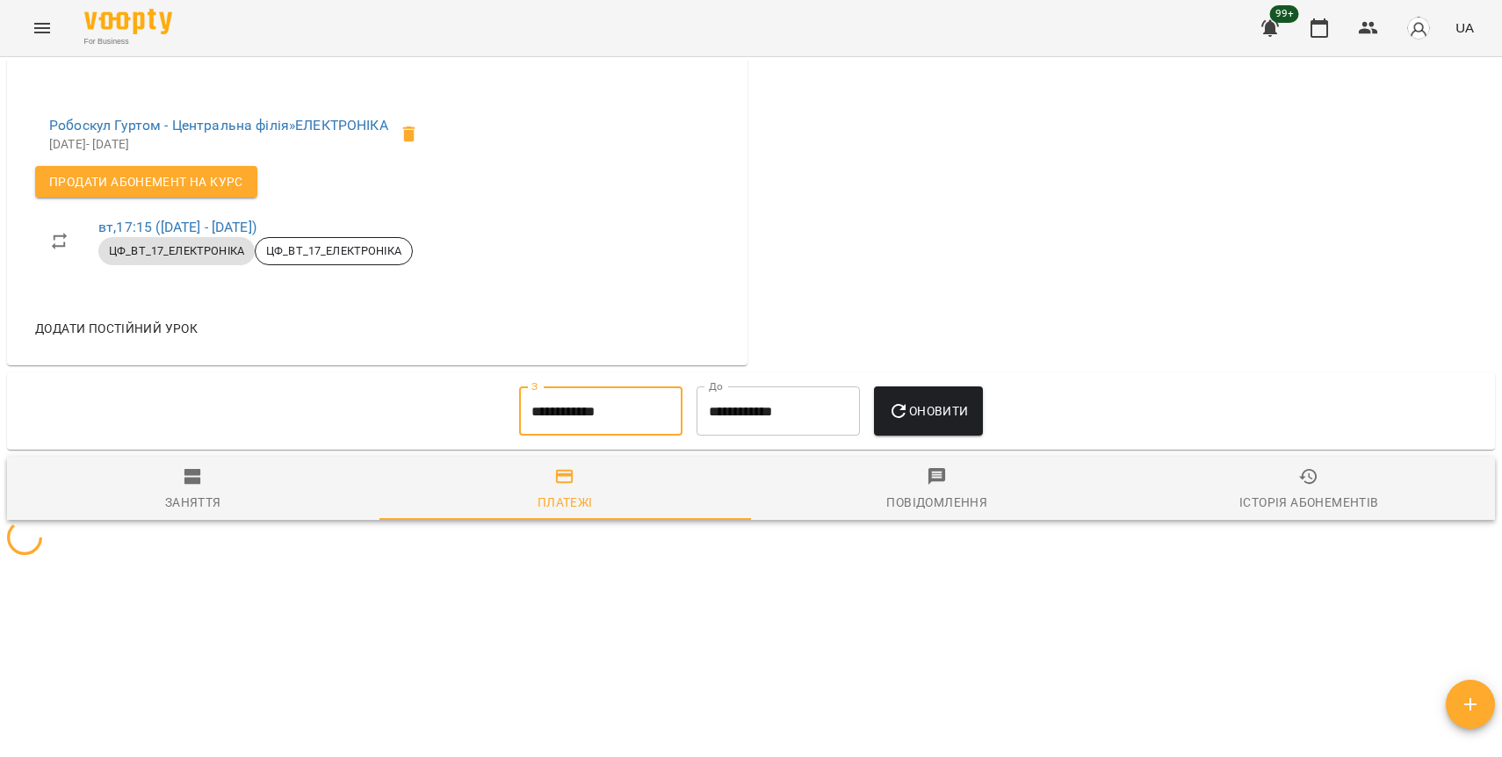
click at [556, 387] on input "**********" at bounding box center [600, 411] width 163 height 49
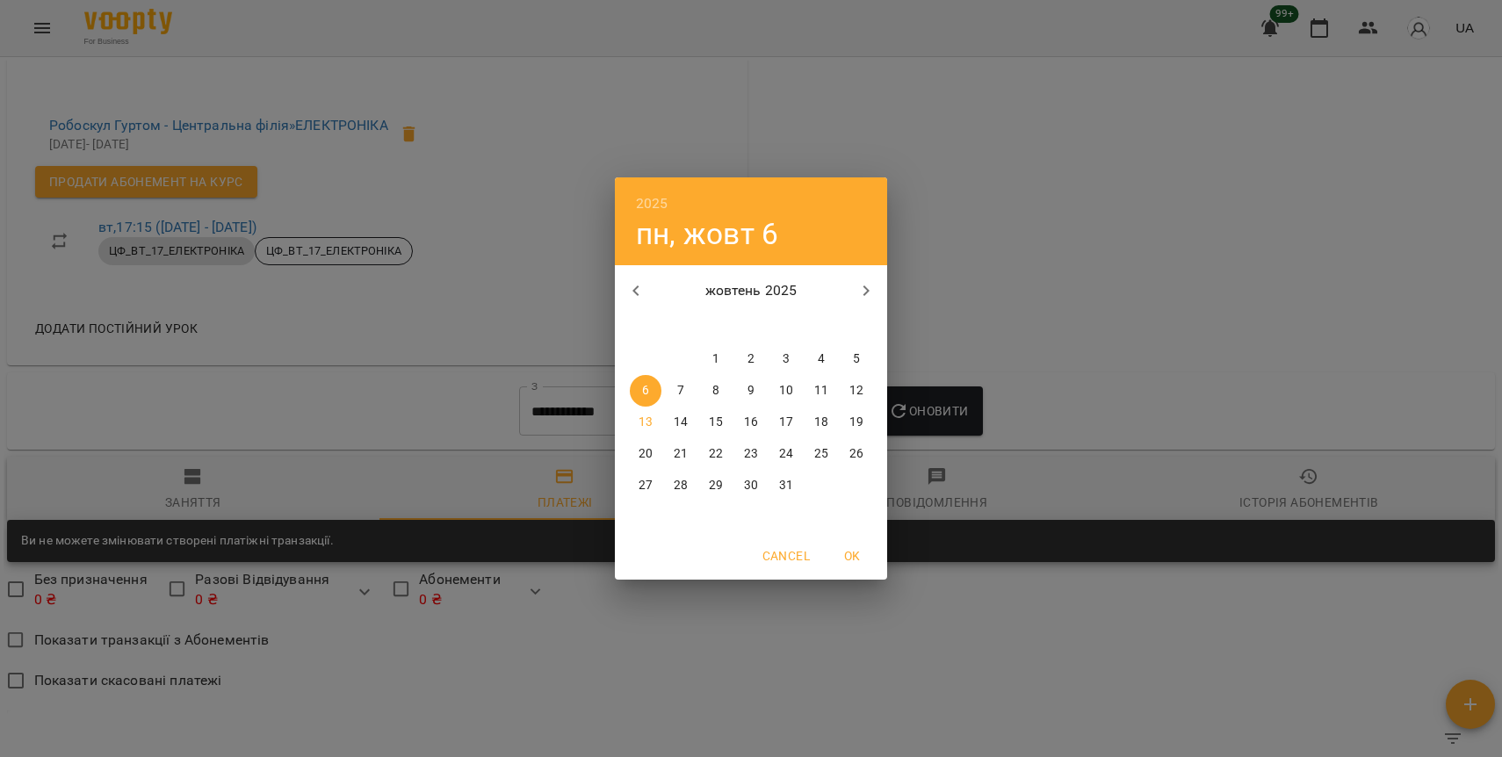
click at [635, 271] on button "button" at bounding box center [636, 291] width 42 height 42
click at [654, 389] on span "8" at bounding box center [646, 391] width 32 height 18
type input "**********"
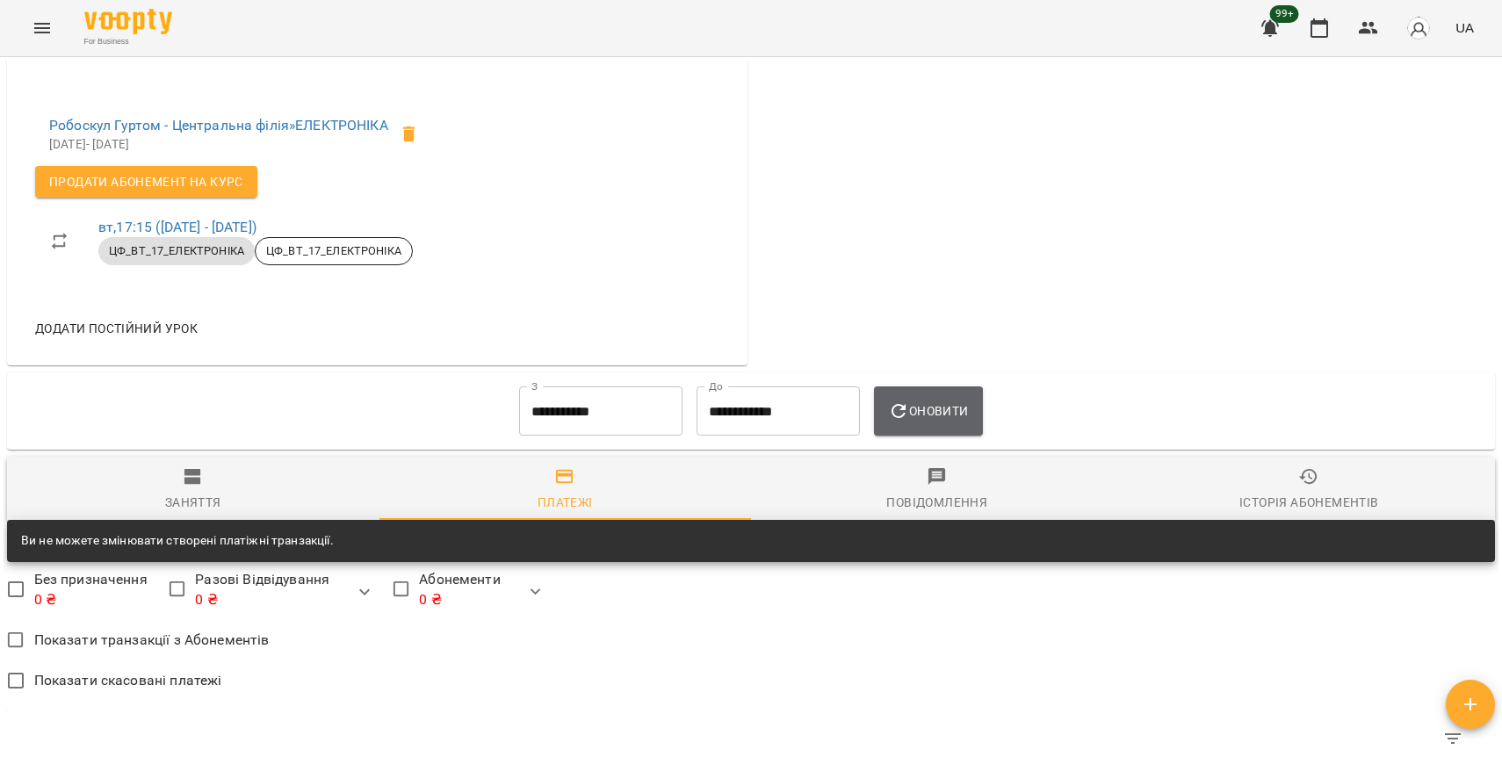
click at [919, 387] on button "Оновити" at bounding box center [928, 411] width 108 height 49
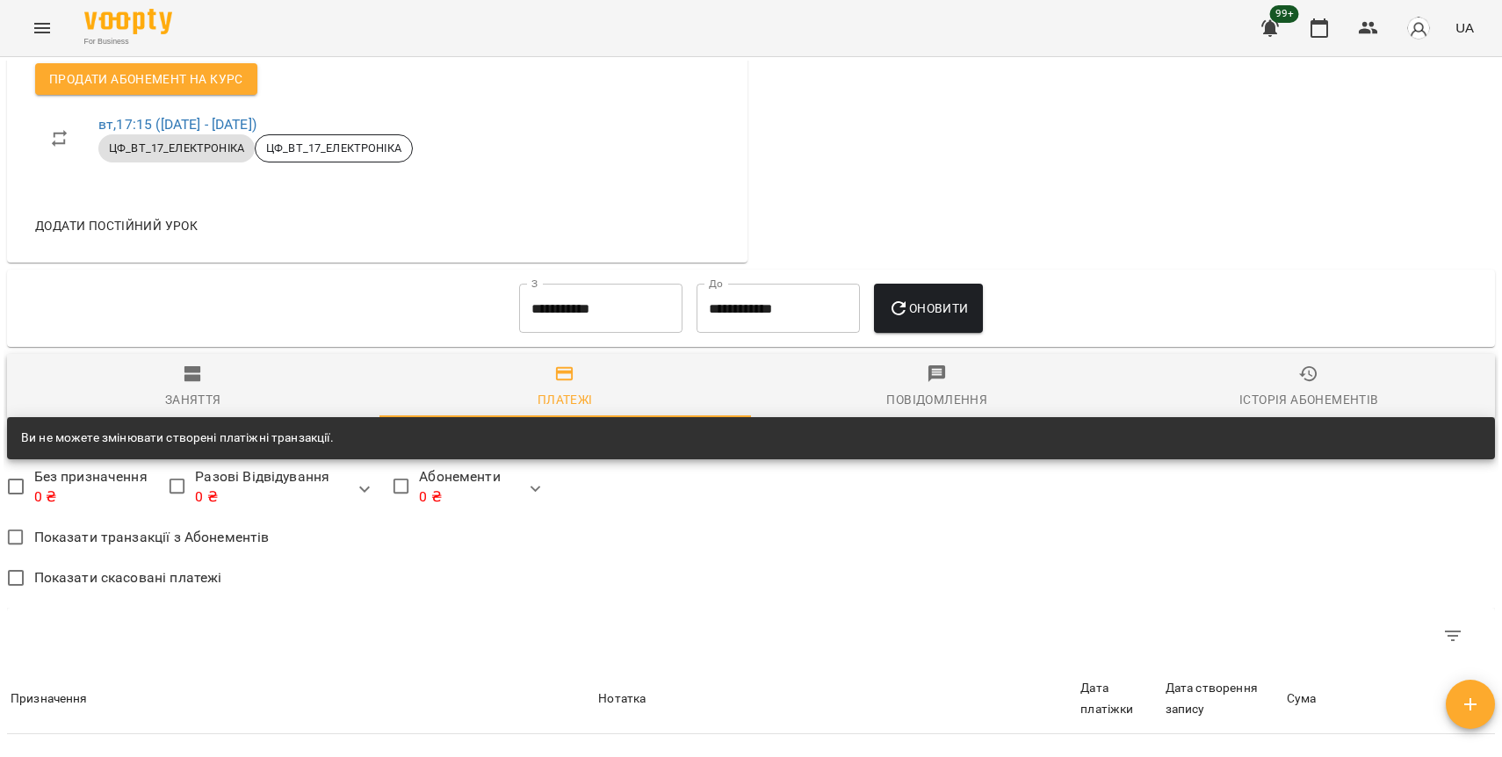
click at [545, 364] on span "Платежі" at bounding box center [565, 387] width 351 height 47
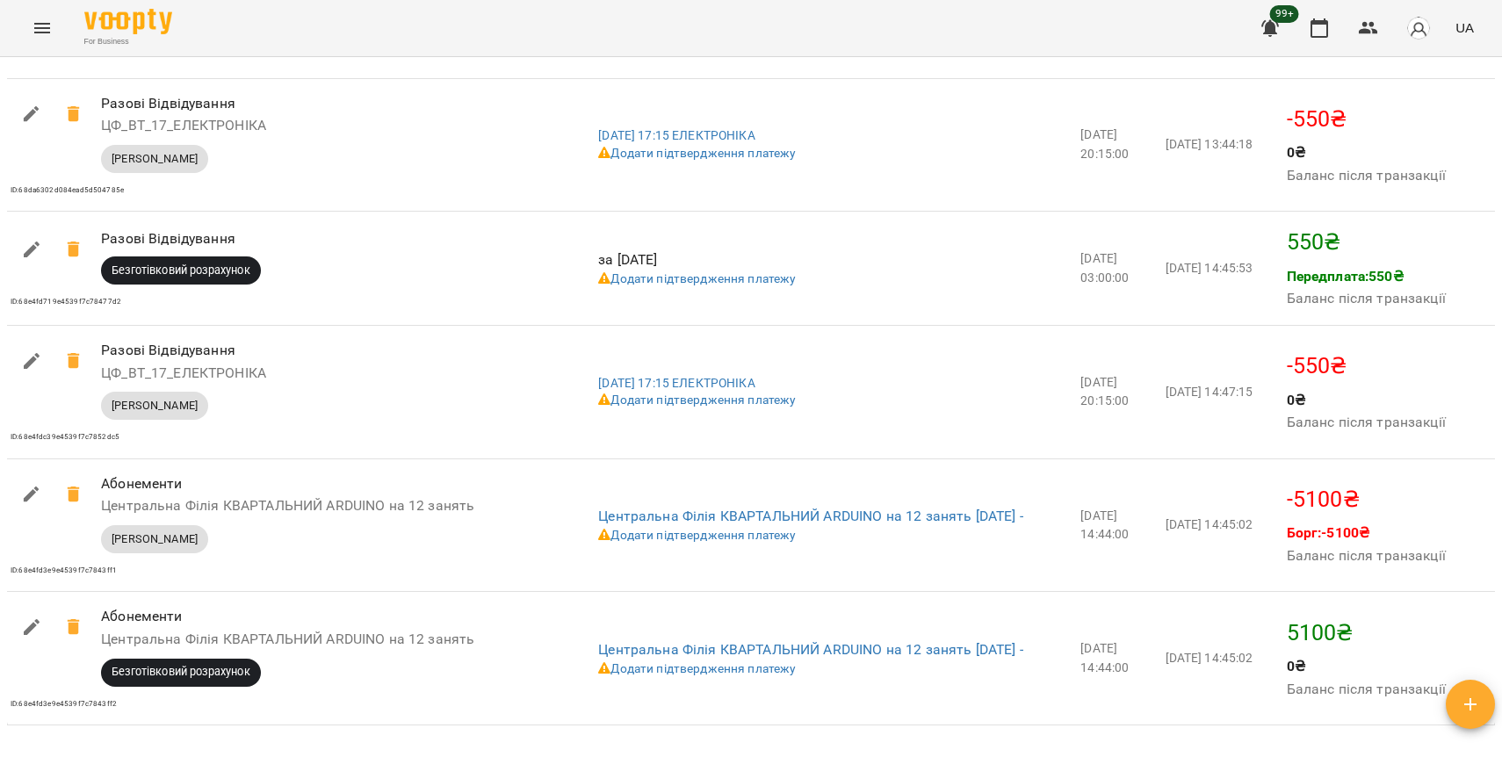
scroll to position [1800, 0]
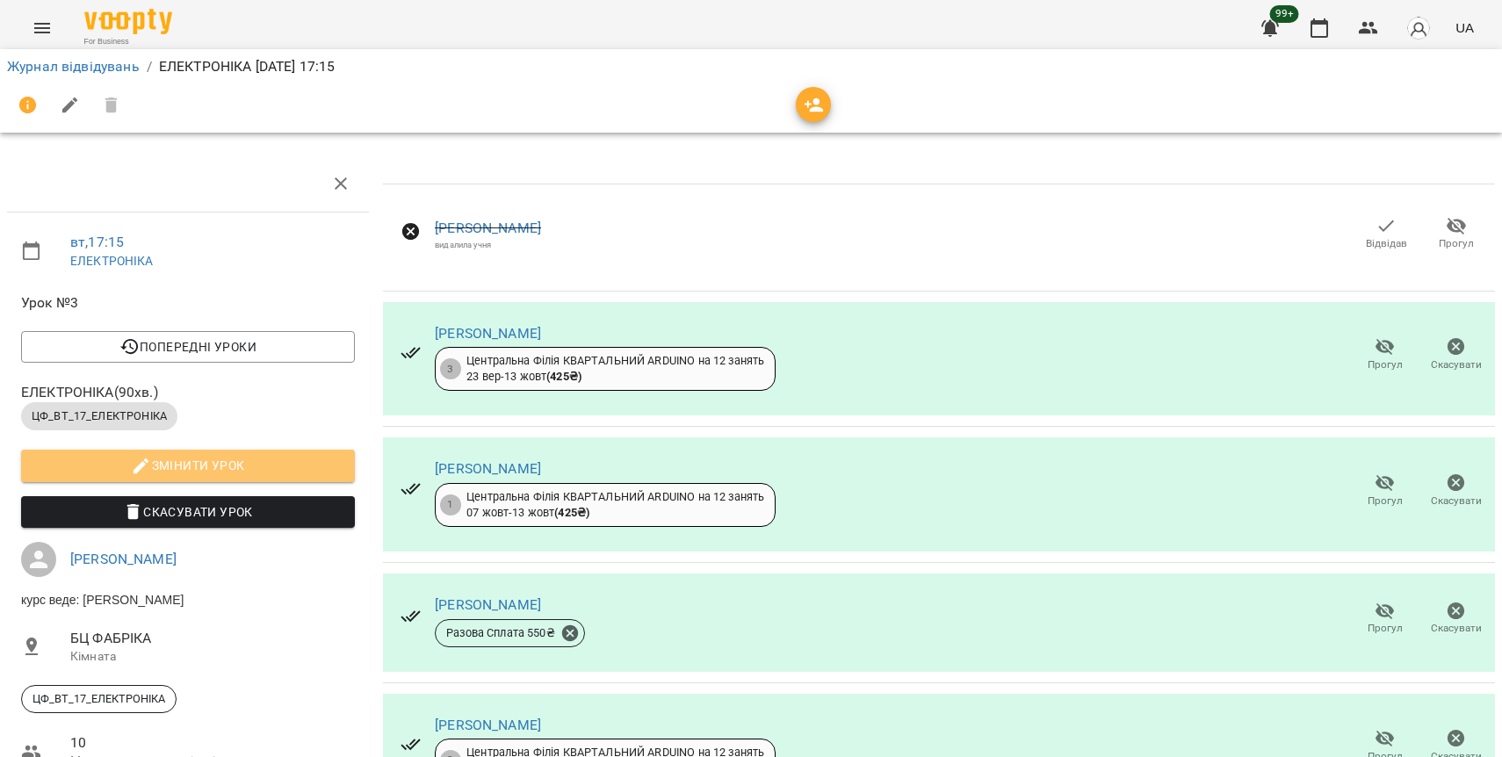
click at [208, 472] on span "Змінити урок" at bounding box center [188, 465] width 306 height 21
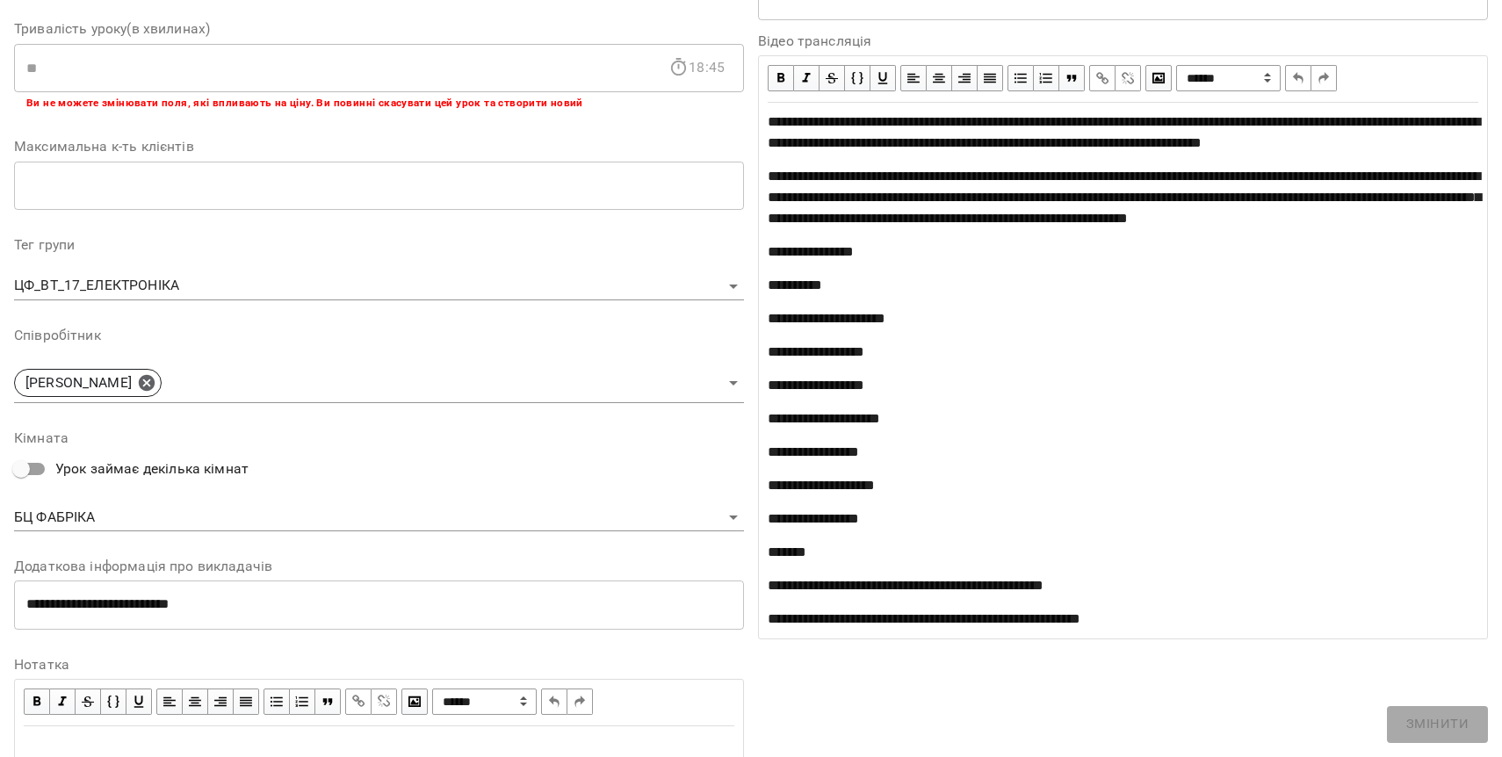
scroll to position [411, 0]
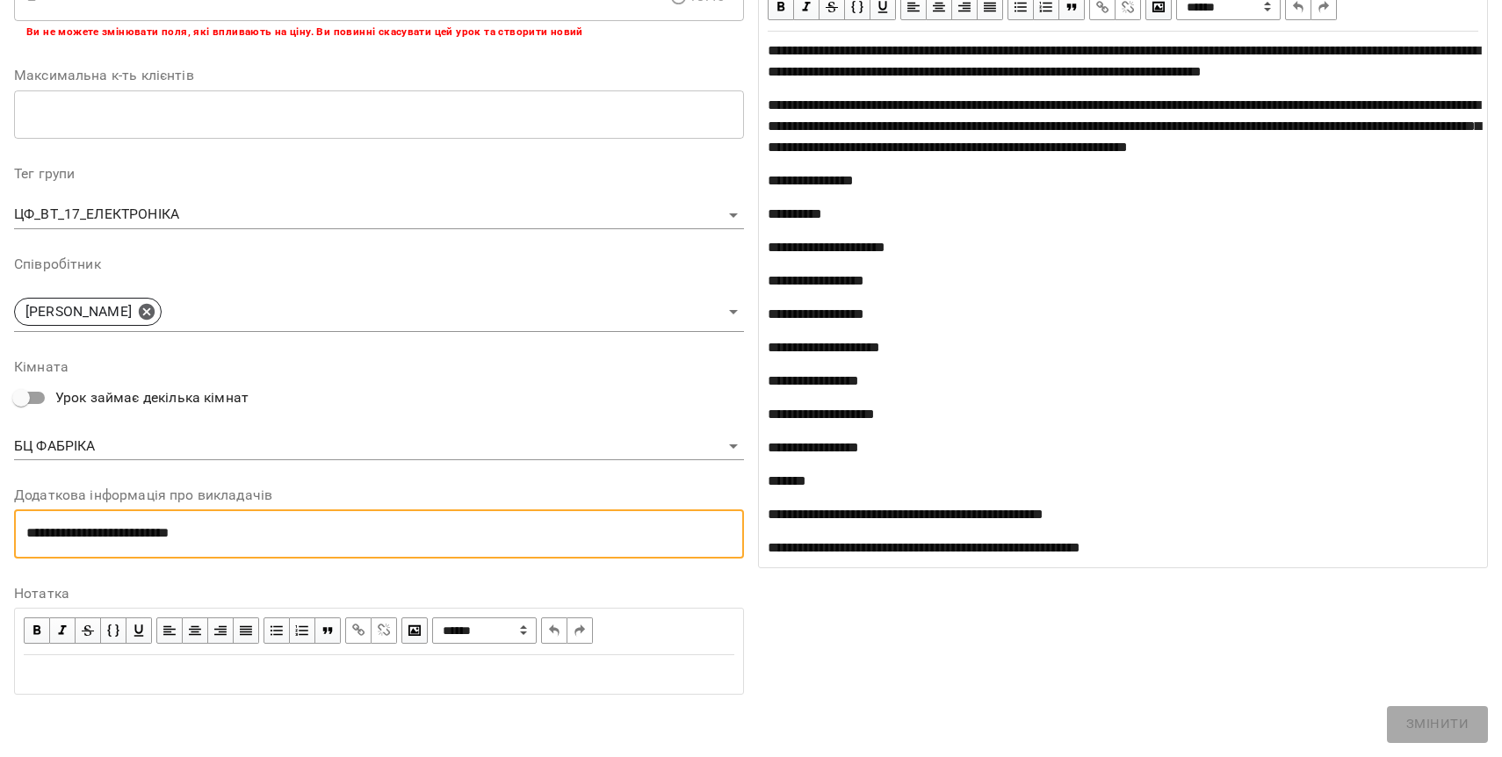
click at [242, 531] on textarea "**********" at bounding box center [378, 533] width 705 height 17
drag, startPoint x: 242, startPoint y: 531, endPoint x: 206, endPoint y: 526, distance: 37.3
click at [206, 526] on textarea "**********" at bounding box center [378, 533] width 705 height 17
click at [242, 530] on textarea "**********" at bounding box center [378, 533] width 705 height 17
drag, startPoint x: 242, startPoint y: 530, endPoint x: 0, endPoint y: 509, distance: 243.3
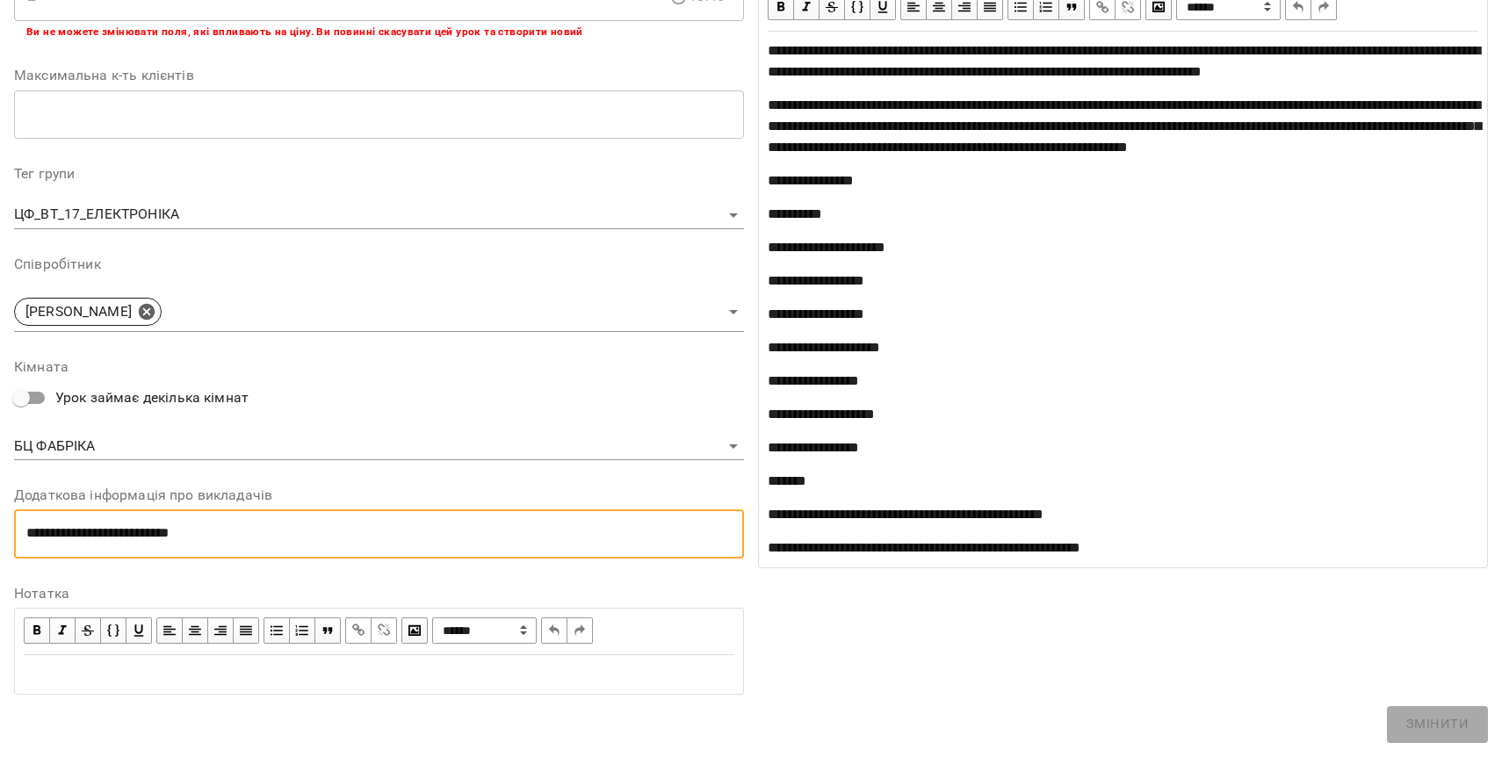
click at [0, 509] on div "**********" at bounding box center [751, 201] width 1502 height 1113
type textarea "*"
type textarea "**********"
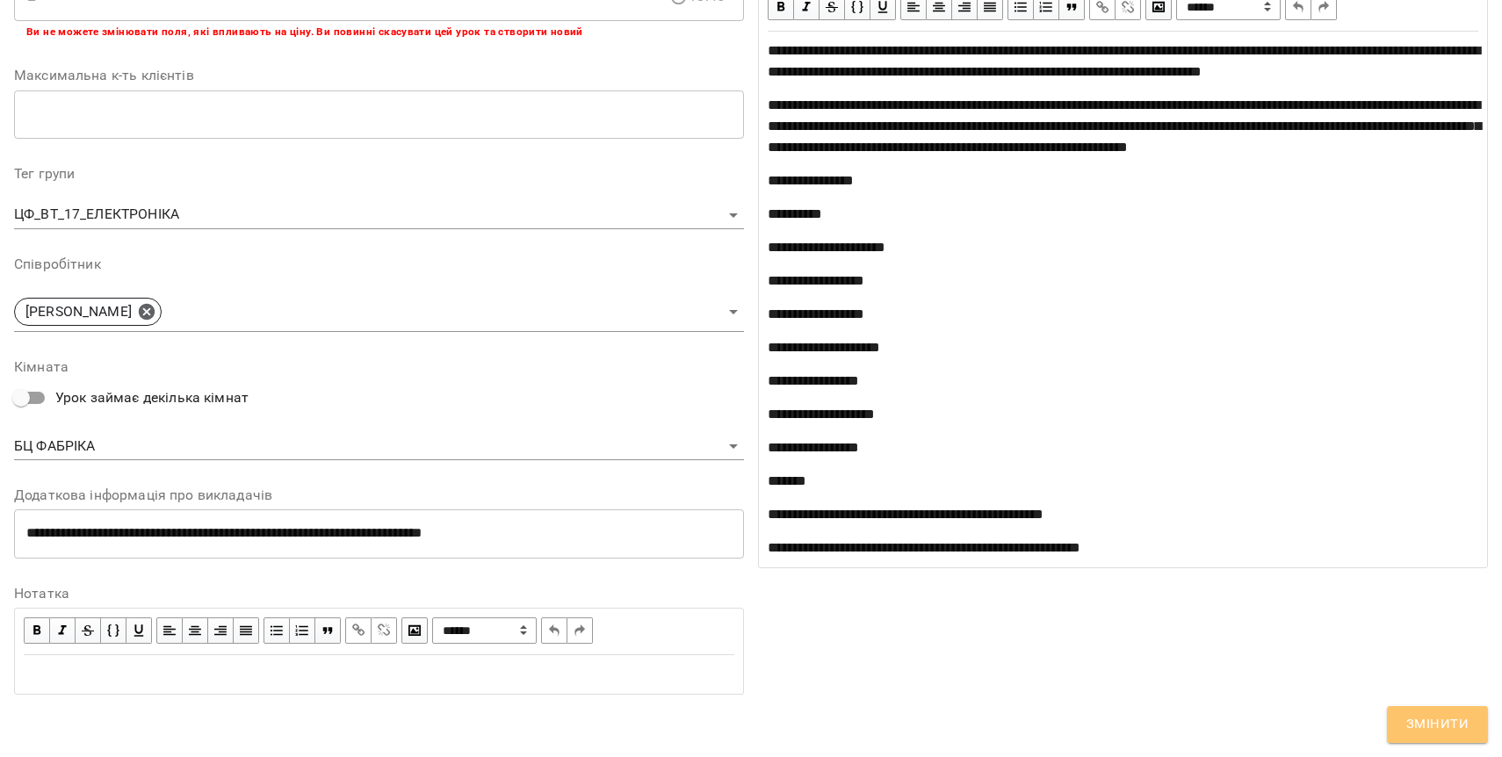
click at [1424, 721] on span "Змінити" at bounding box center [1437, 724] width 62 height 23
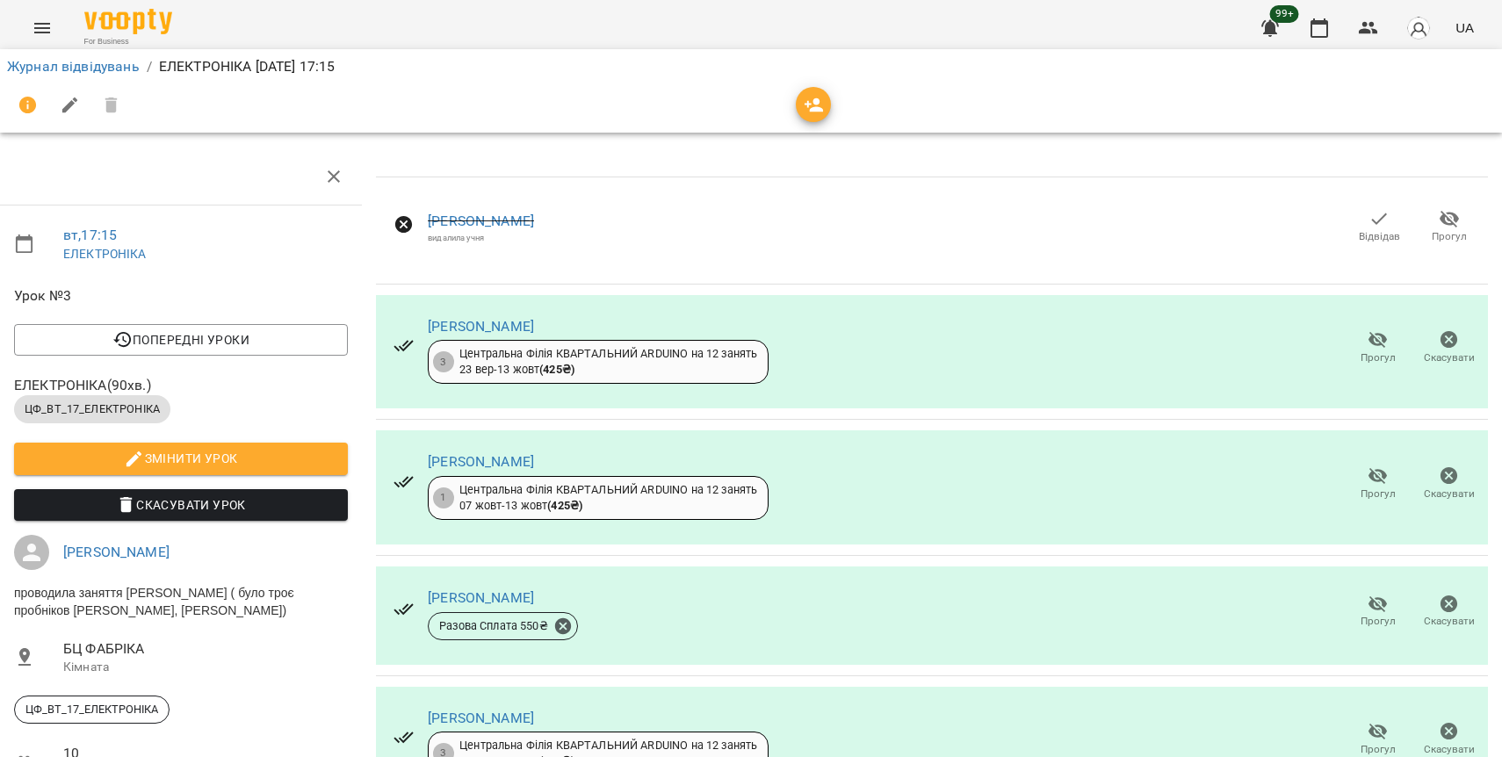
scroll to position [0, 7]
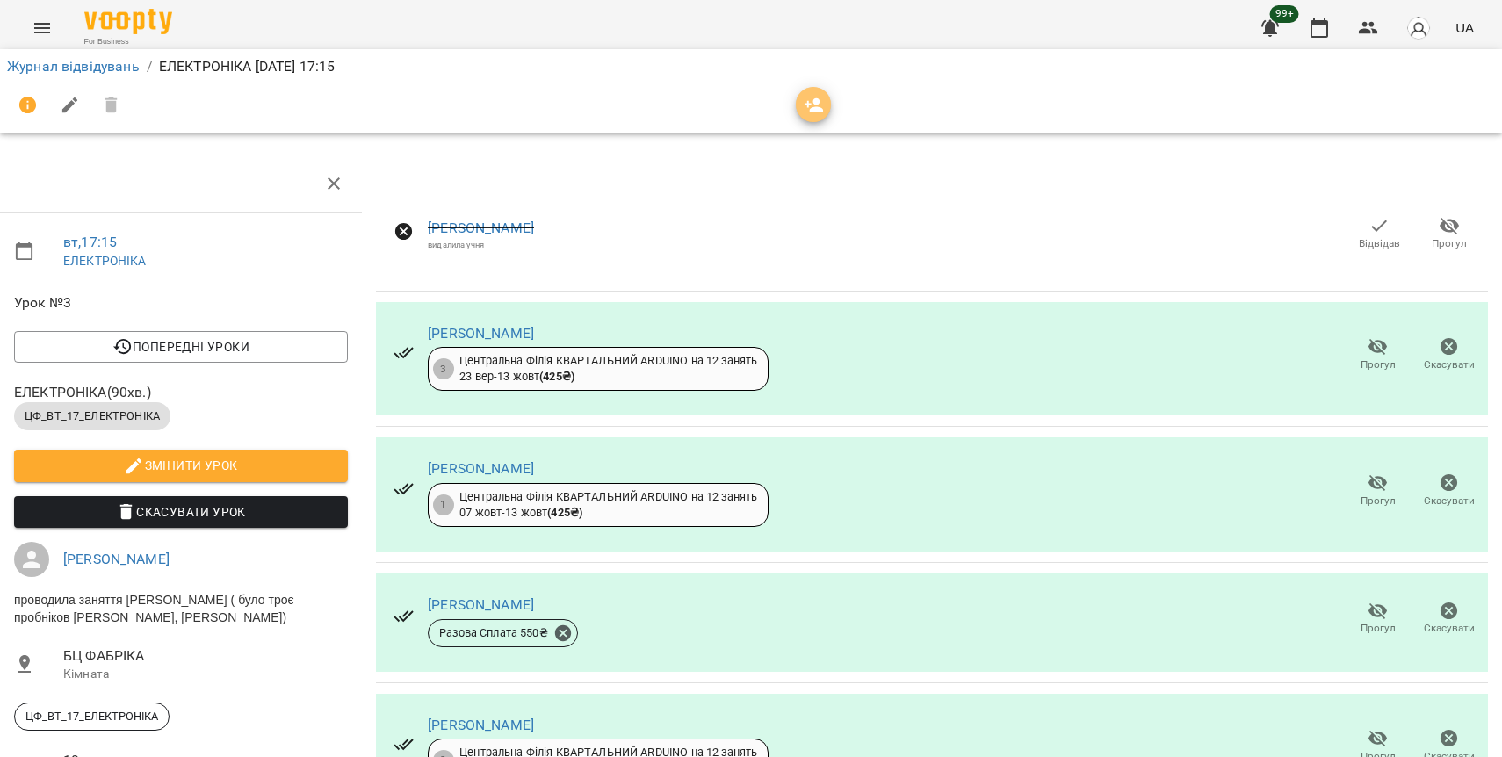
click at [813, 104] on icon "button" at bounding box center [814, 105] width 19 height 14
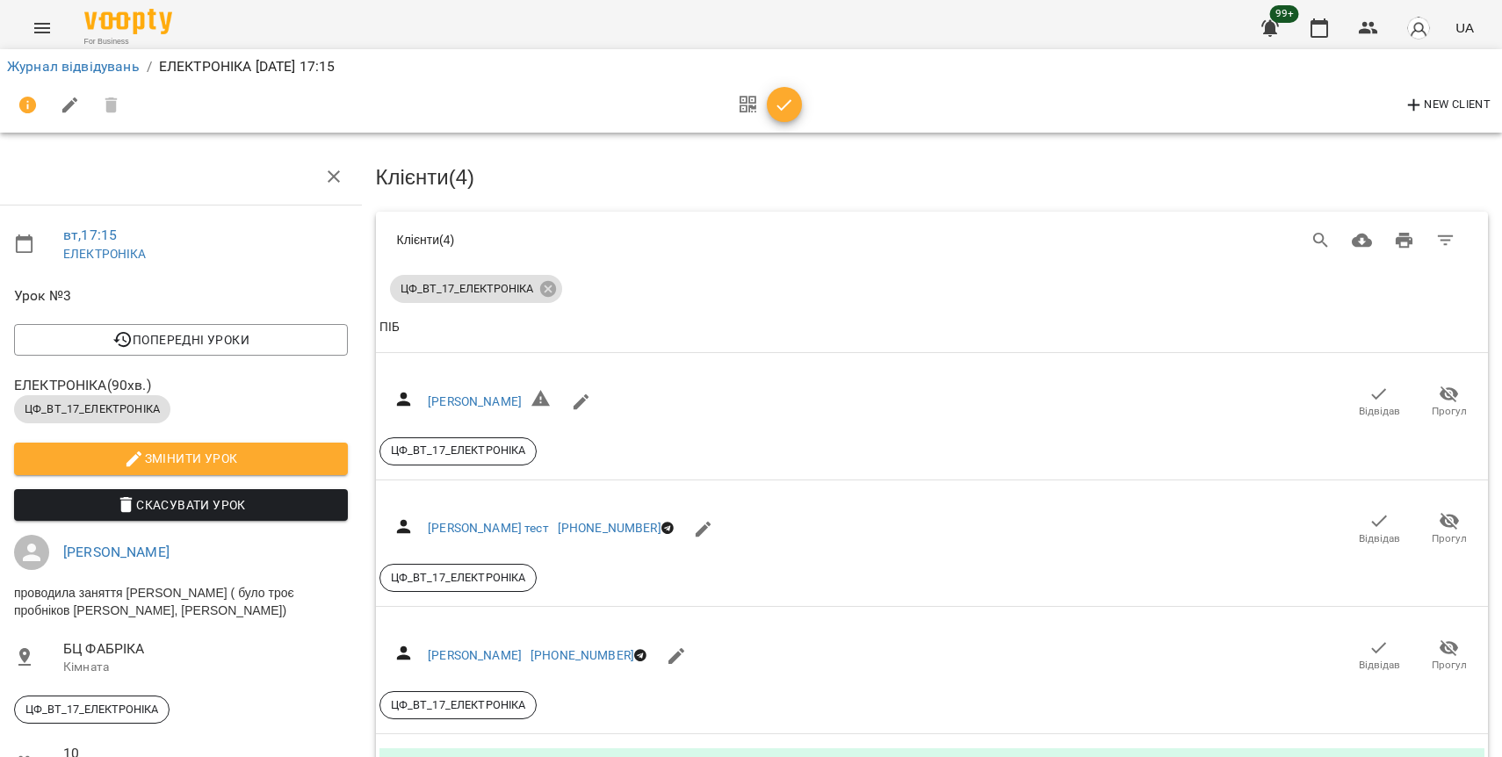
scroll to position [157, 7]
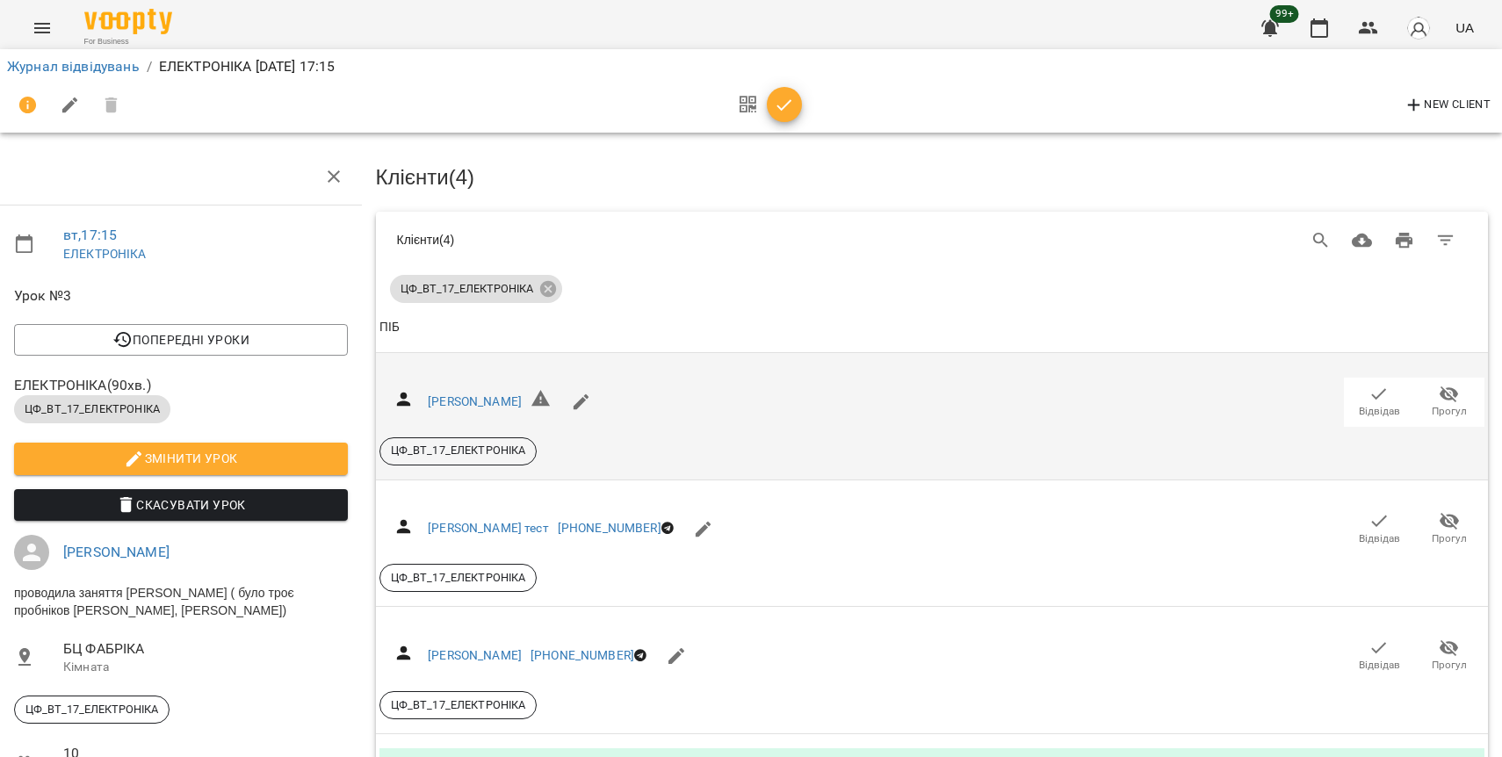
click at [713, 367] on div "Івашутін Олександр Андрійович Відвідав Прогул ЦФ_ВТ_17_ЕЛЕКТРОНІКА" at bounding box center [932, 416] width 1106 height 98
click at [1391, 384] on span "Відвідав" at bounding box center [1379, 401] width 49 height 35
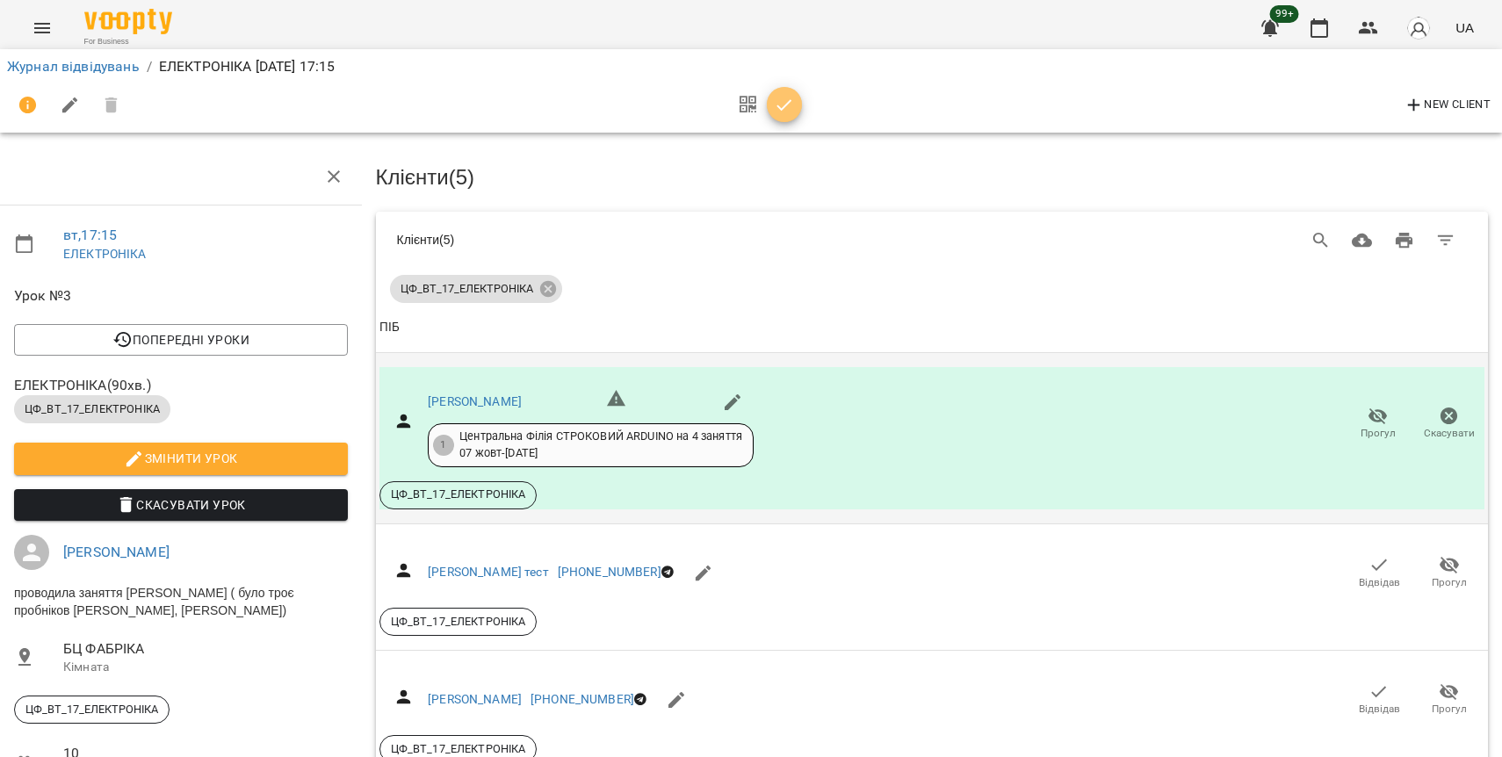
click at [785, 105] on icon "button" at bounding box center [784, 104] width 15 height 11
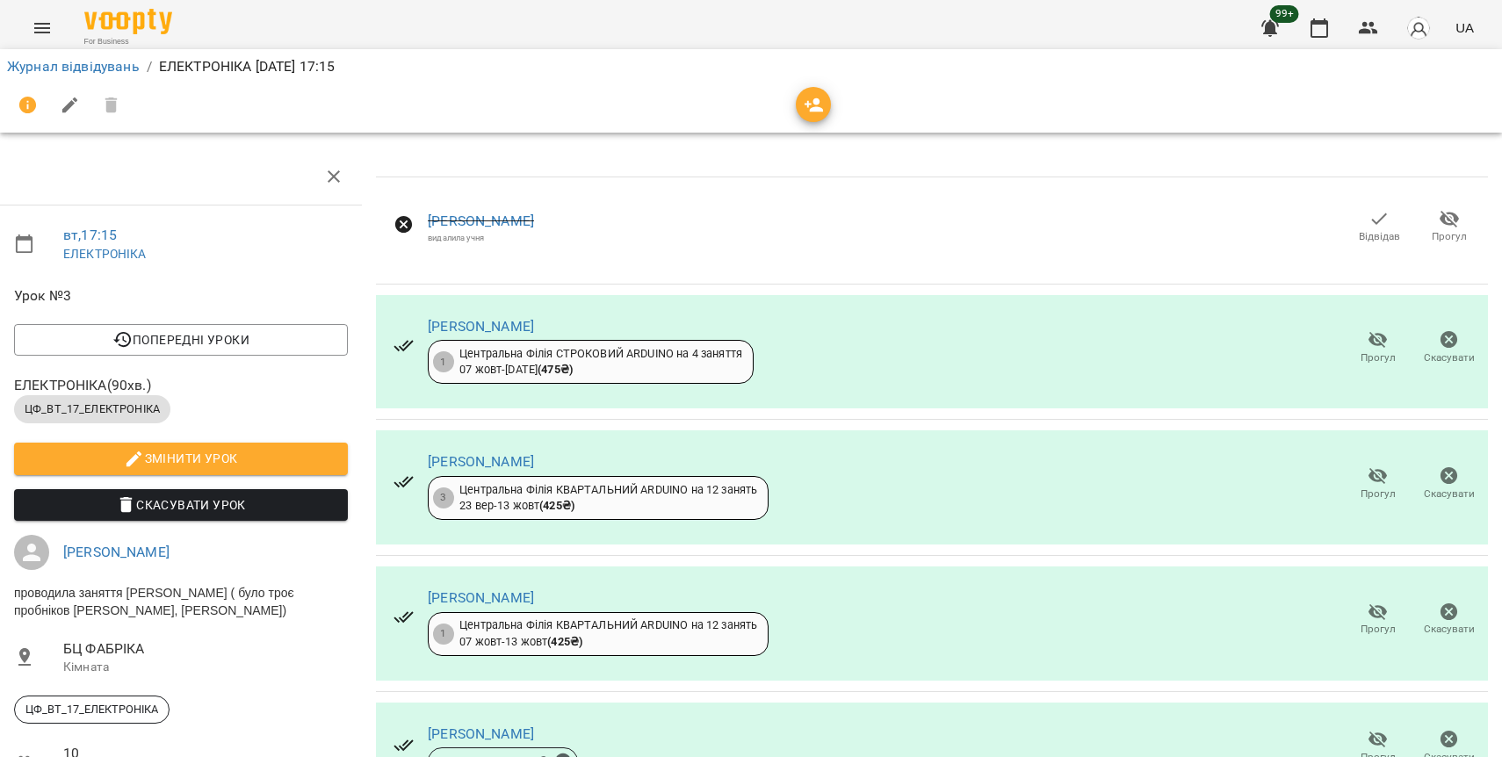
scroll to position [0, 7]
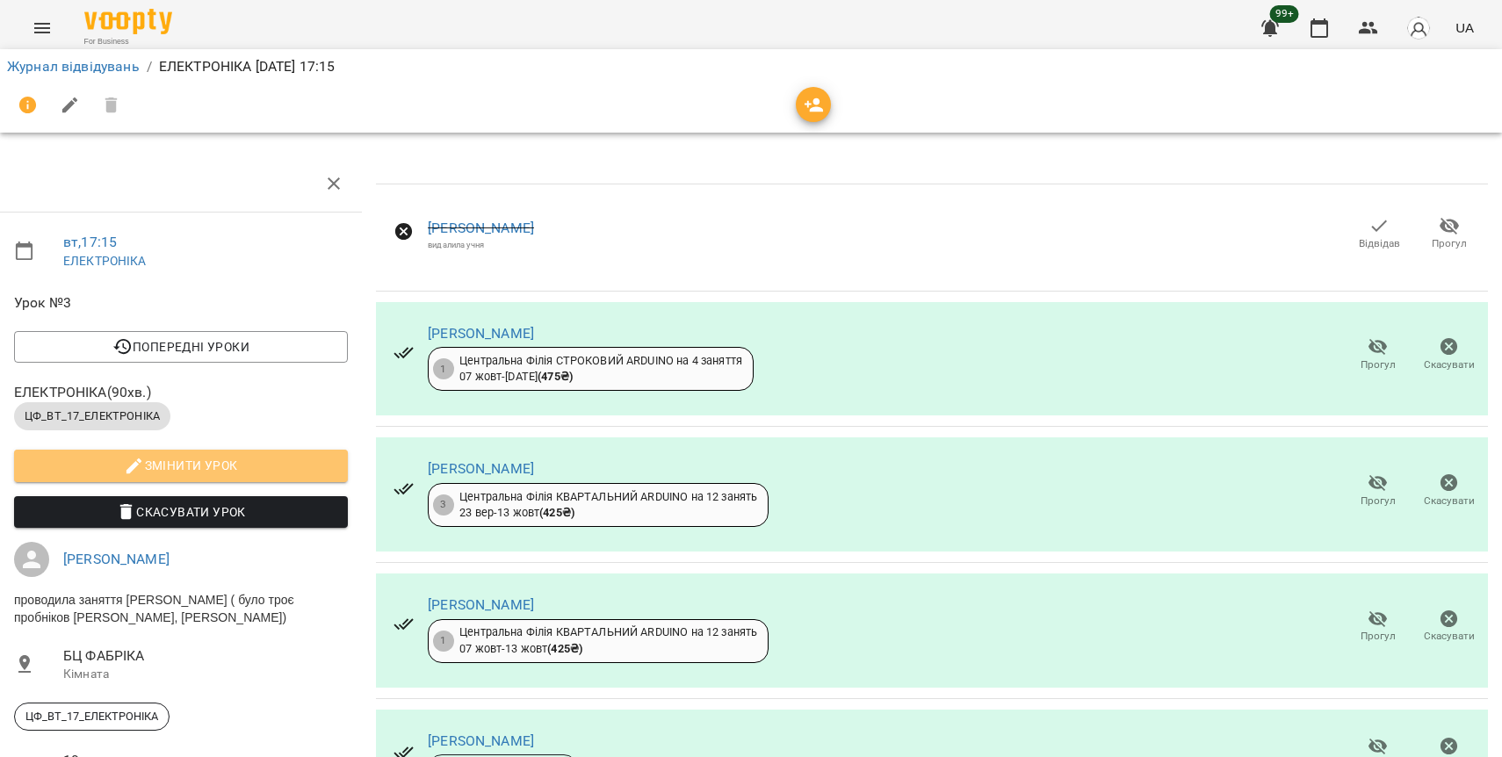
click at [168, 468] on span "Змінити урок" at bounding box center [181, 465] width 306 height 21
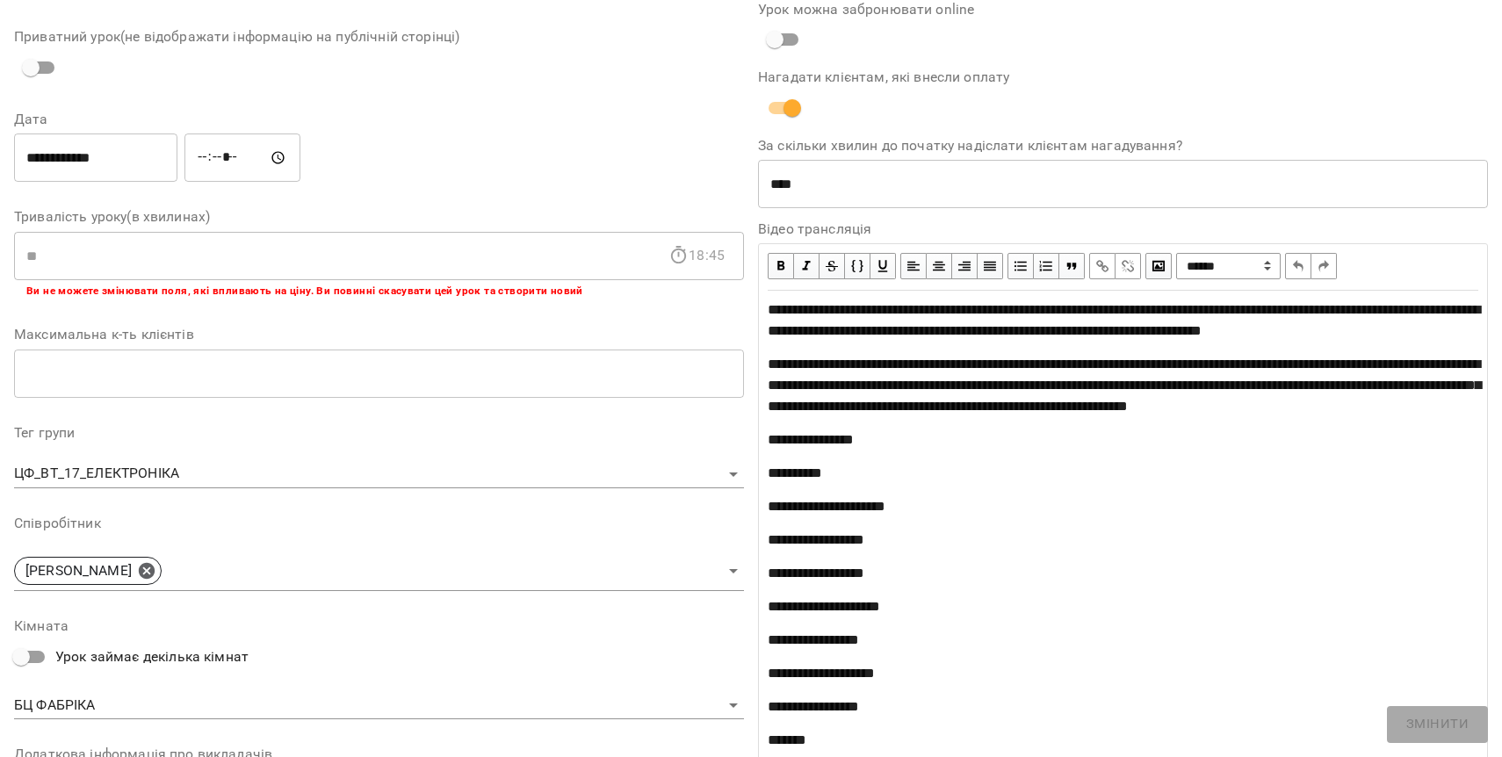
scroll to position [155, 0]
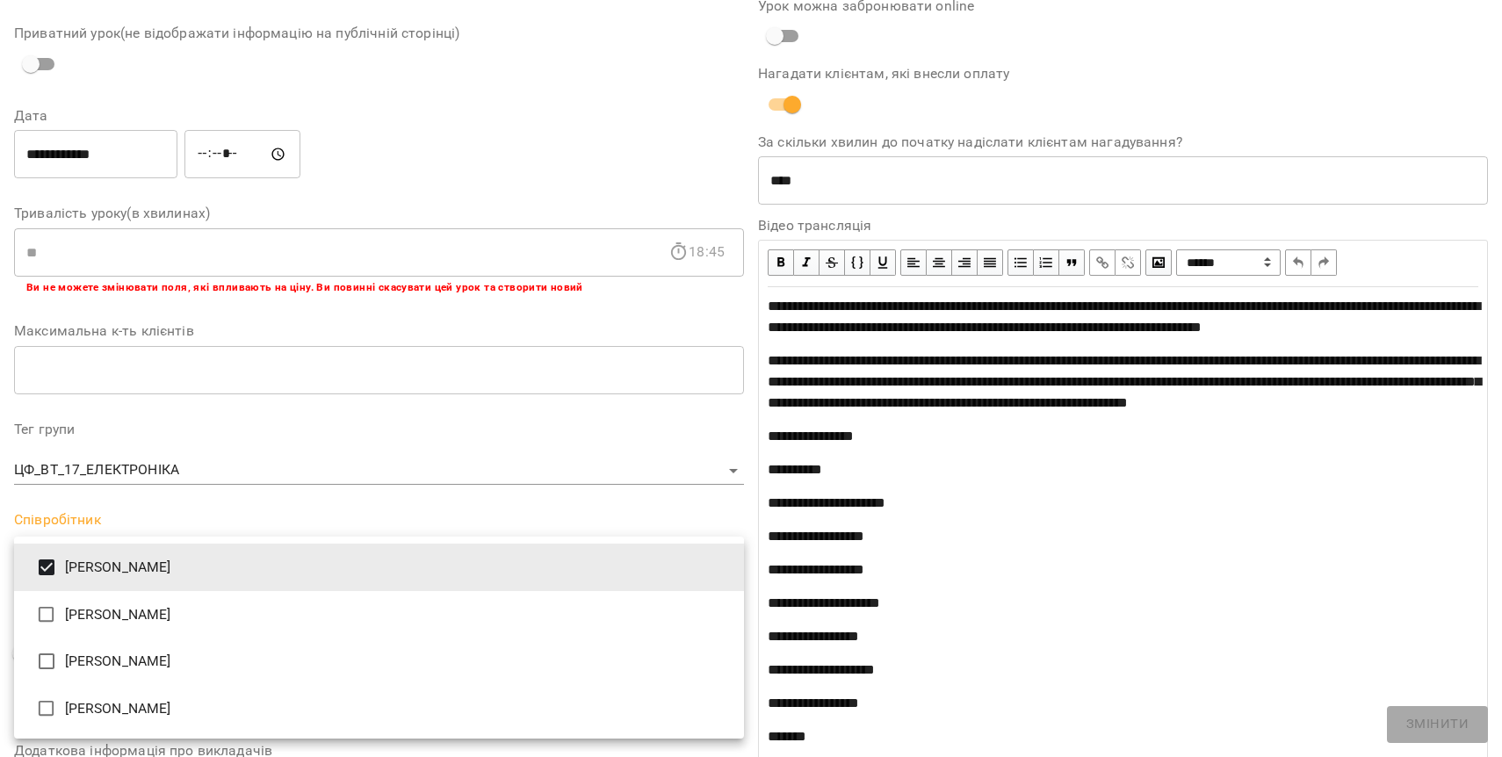
click at [248, 647] on li "[PERSON_NAME]" at bounding box center [379, 661] width 730 height 47
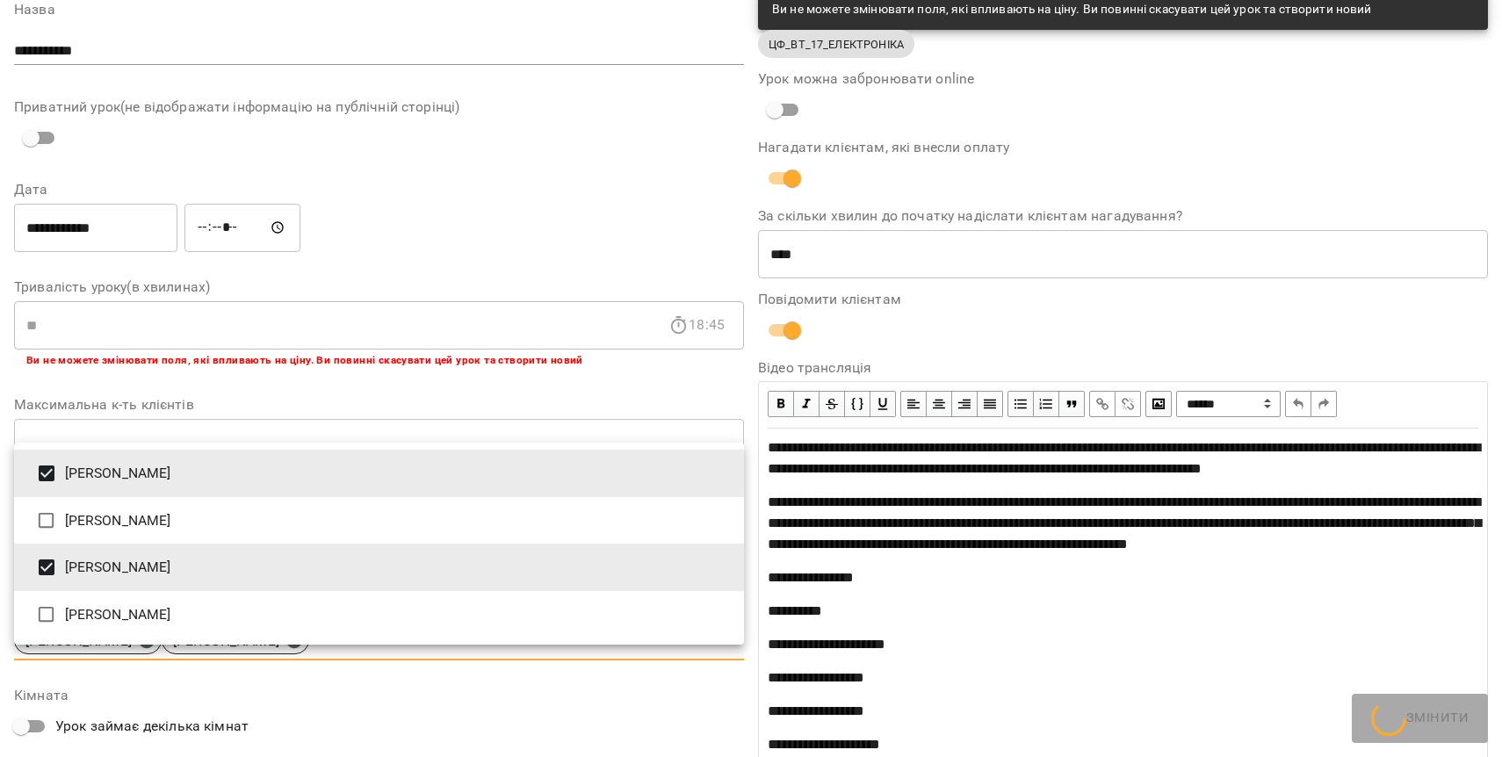
scroll to position [228, 0]
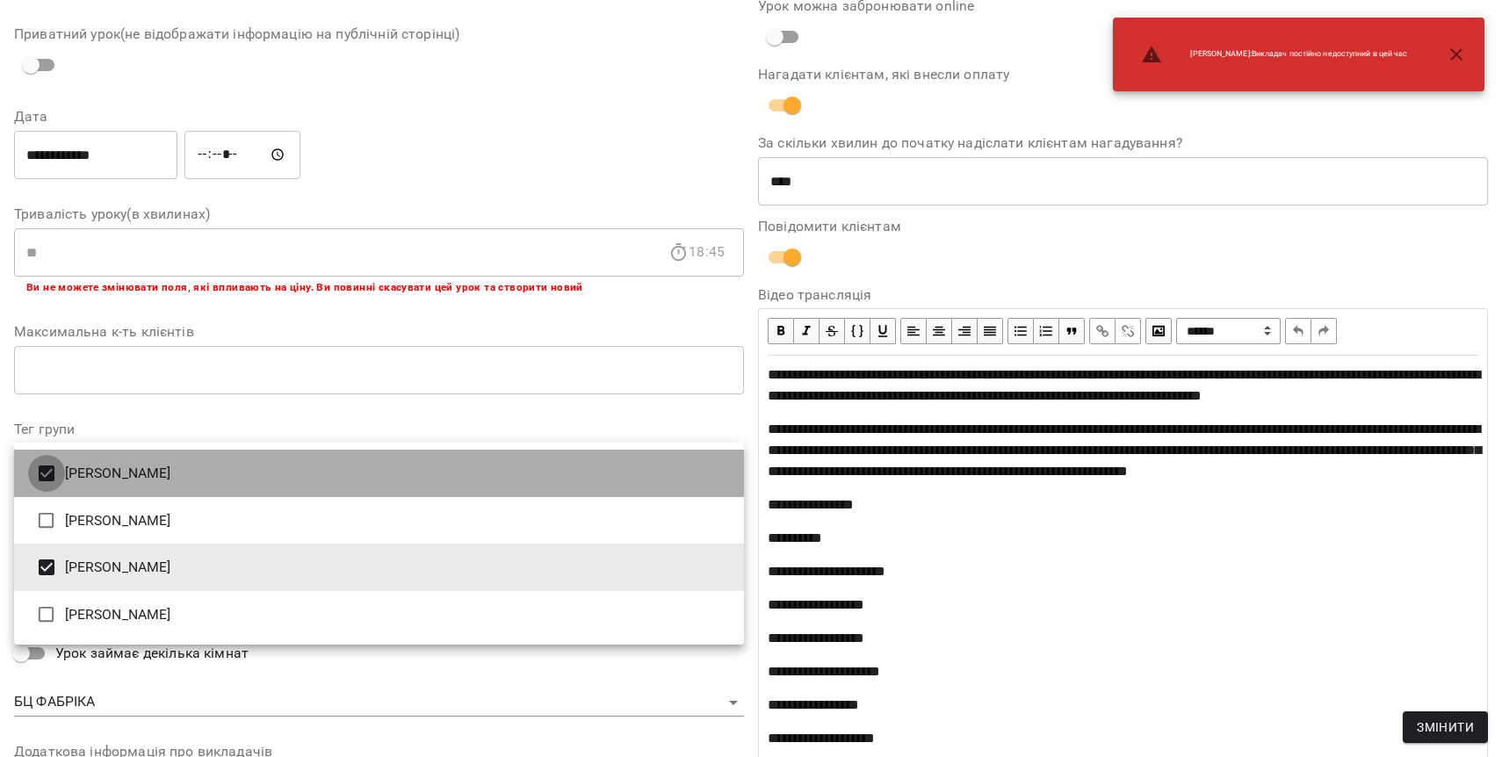
type input "**********"
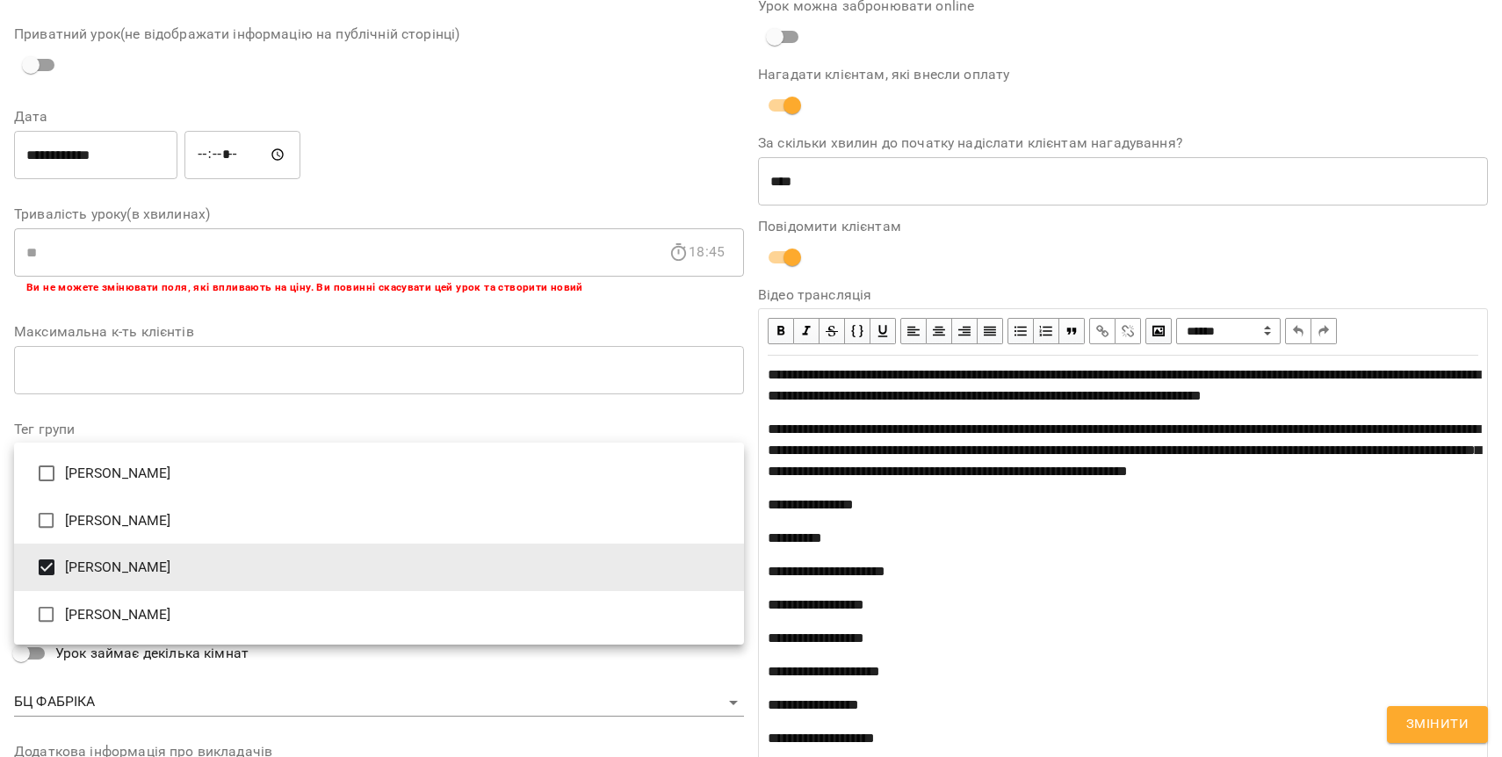
click at [221, 435] on div at bounding box center [751, 378] width 1502 height 757
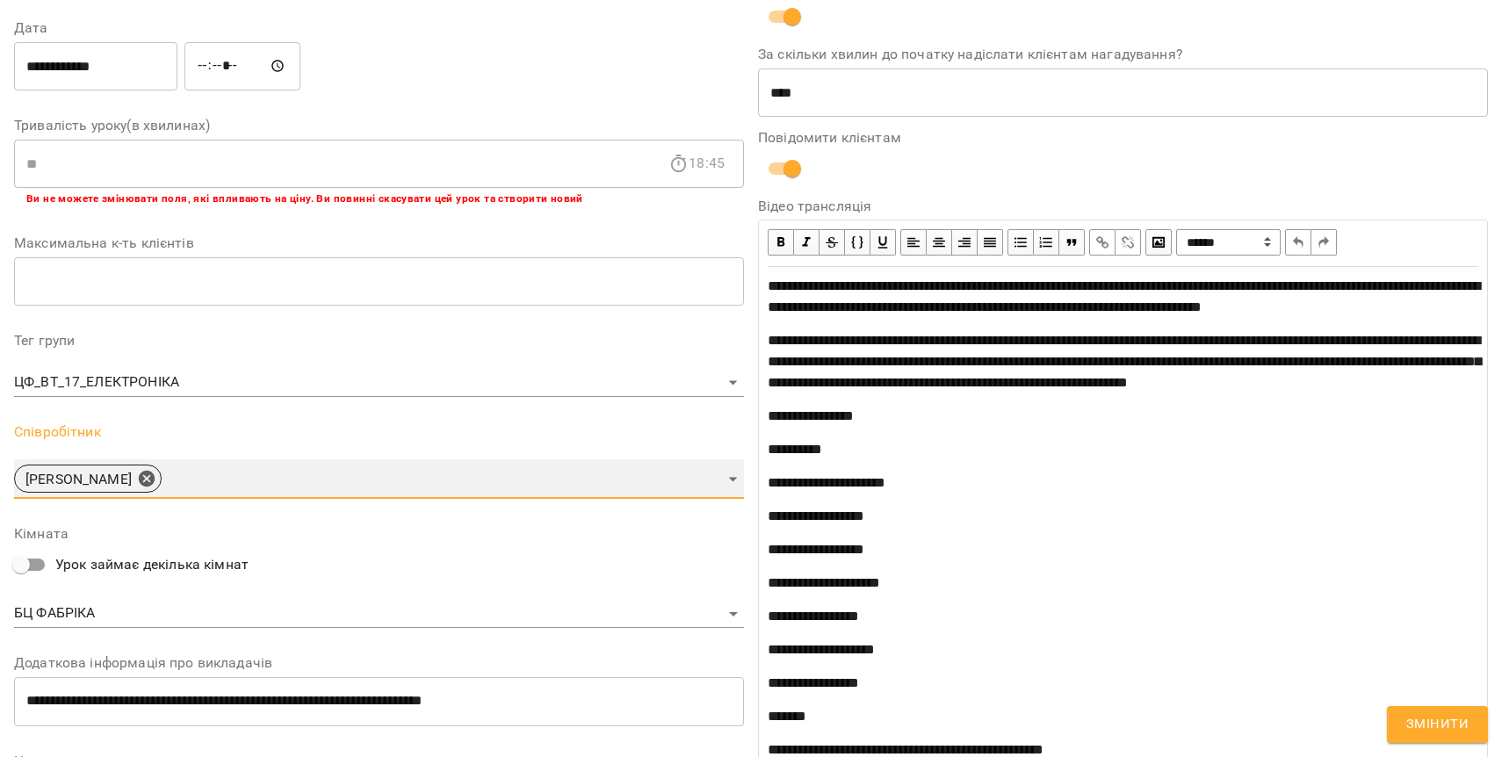
scroll to position [484, 0]
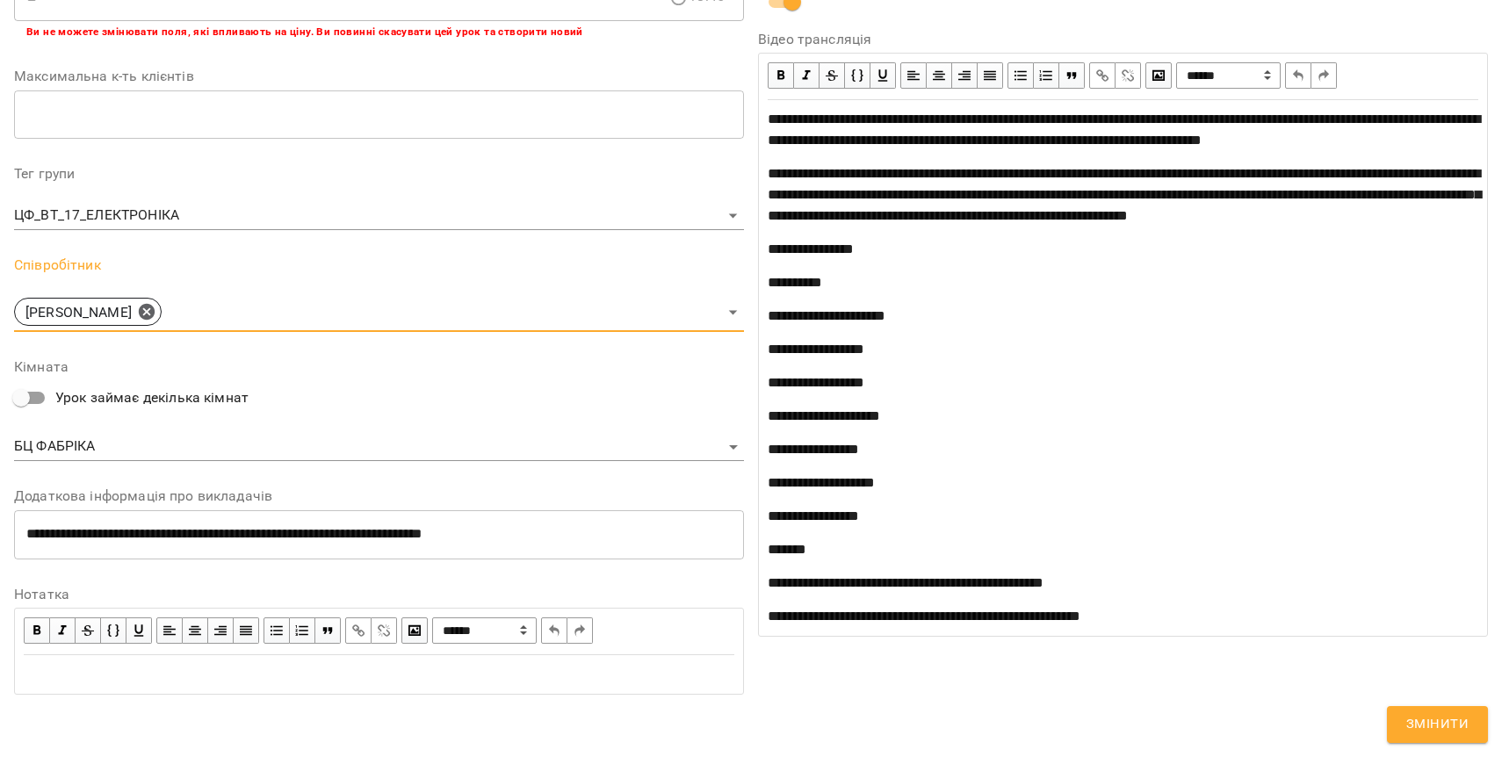
click at [1431, 729] on span "Змінити" at bounding box center [1437, 724] width 62 height 23
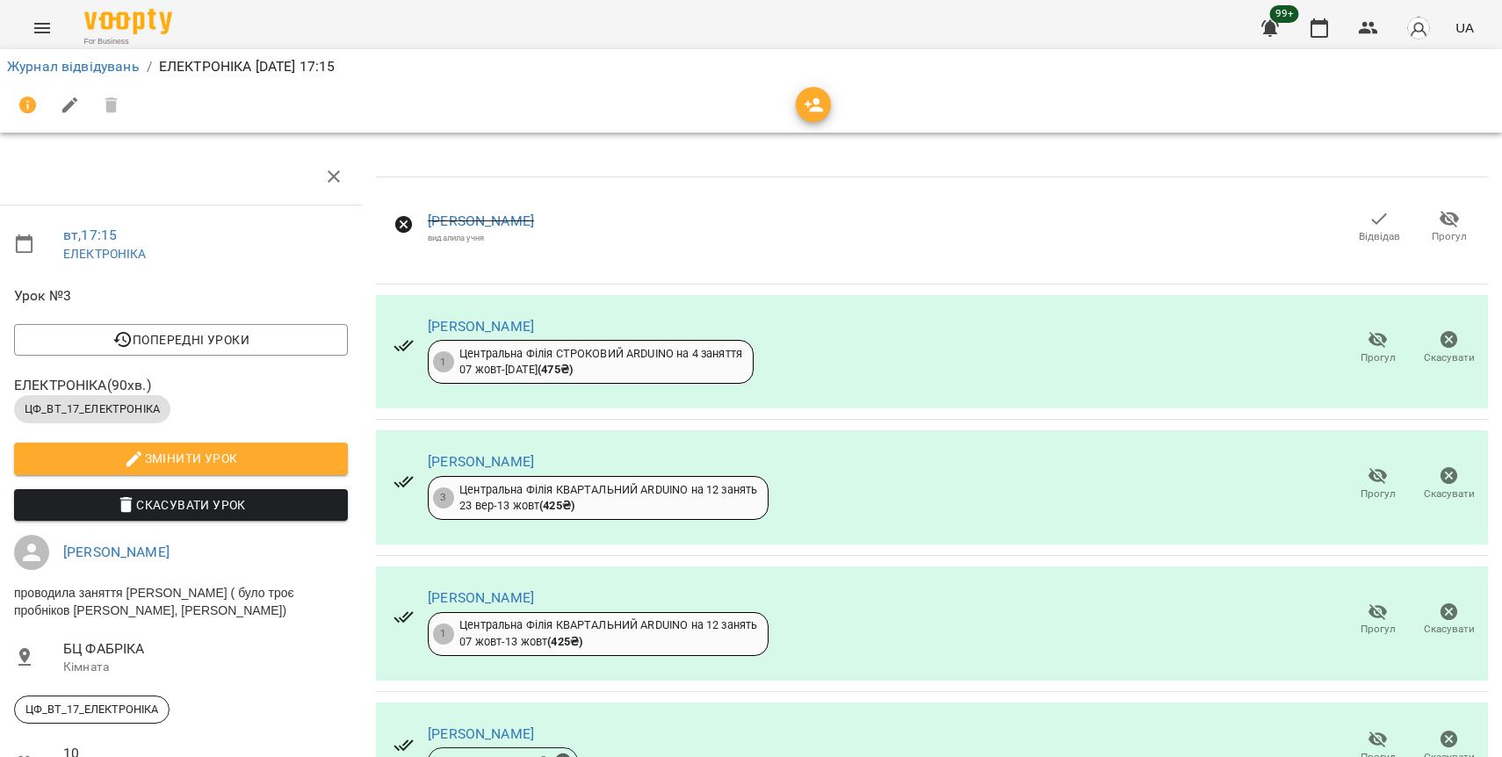
scroll to position [298, 7]
